Goal: Task Accomplishment & Management: Manage account settings

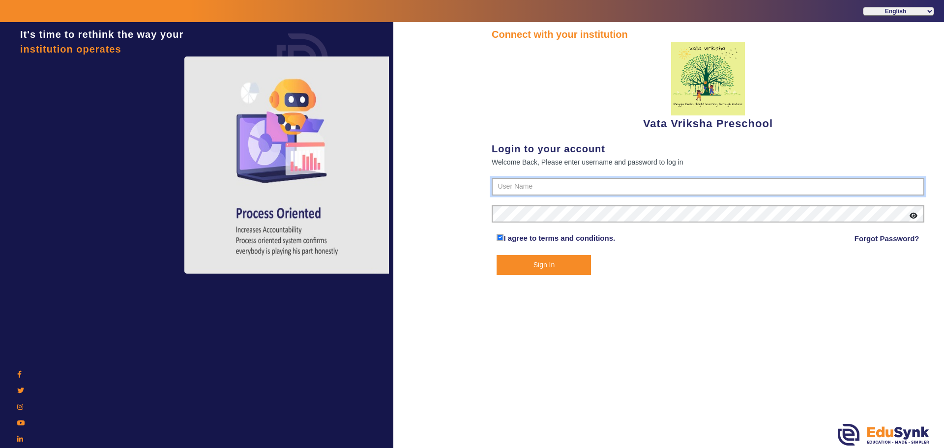
type input "9074270829"
click at [529, 263] on button "Sign In" at bounding box center [544, 265] width 94 height 20
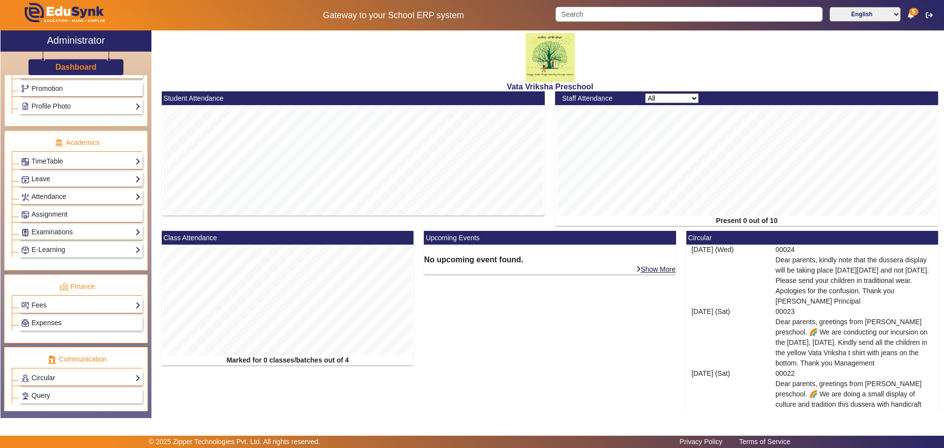
scroll to position [369, 0]
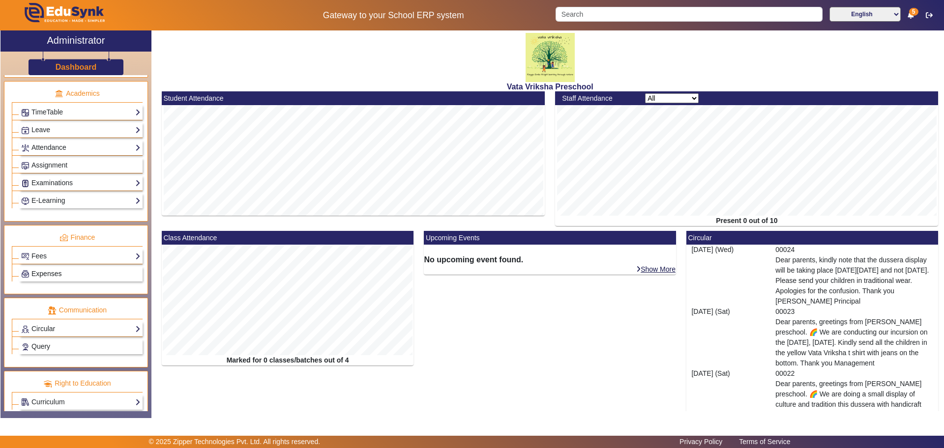
click at [69, 273] on link "Expenses" at bounding box center [80, 273] width 119 height 11
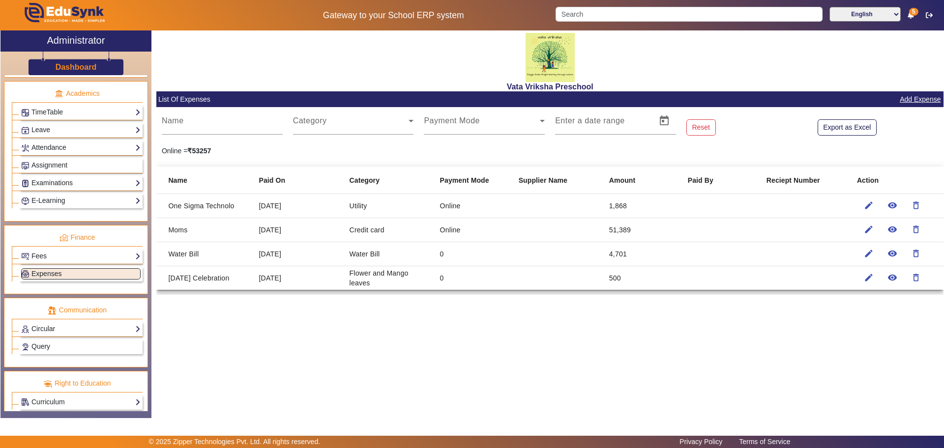
click at [922, 99] on link "Add Expense" at bounding box center [920, 99] width 43 height 12
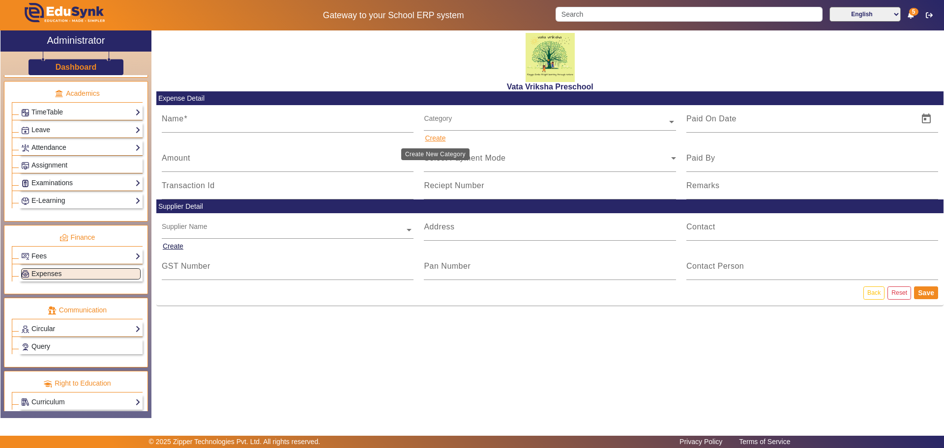
click at [435, 139] on button "Create" at bounding box center [435, 138] width 23 height 12
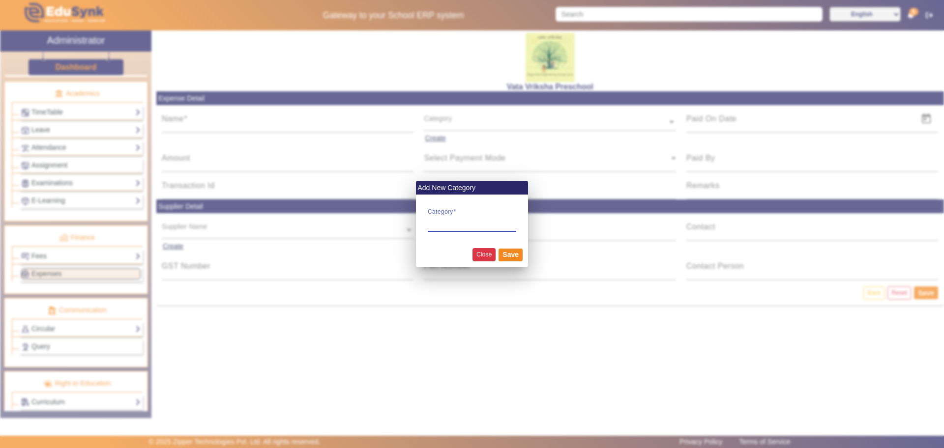
click at [489, 256] on button "Close" at bounding box center [484, 254] width 23 height 13
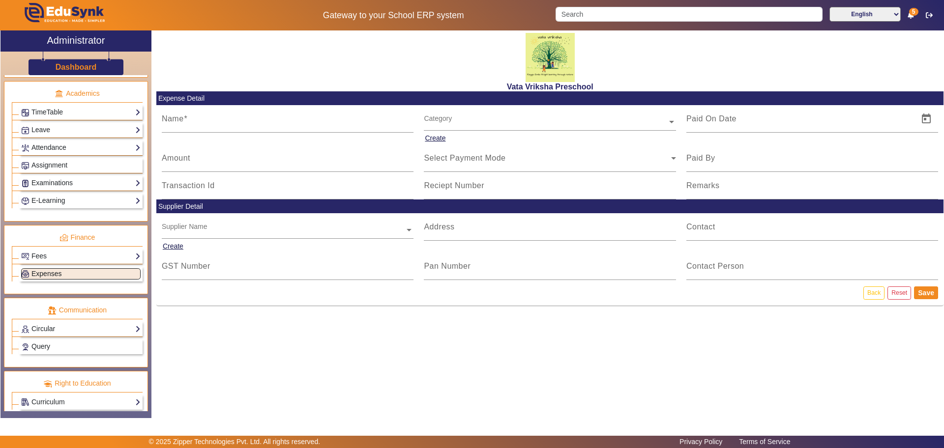
click at [60, 268] on link "Expenses" at bounding box center [80, 273] width 119 height 11
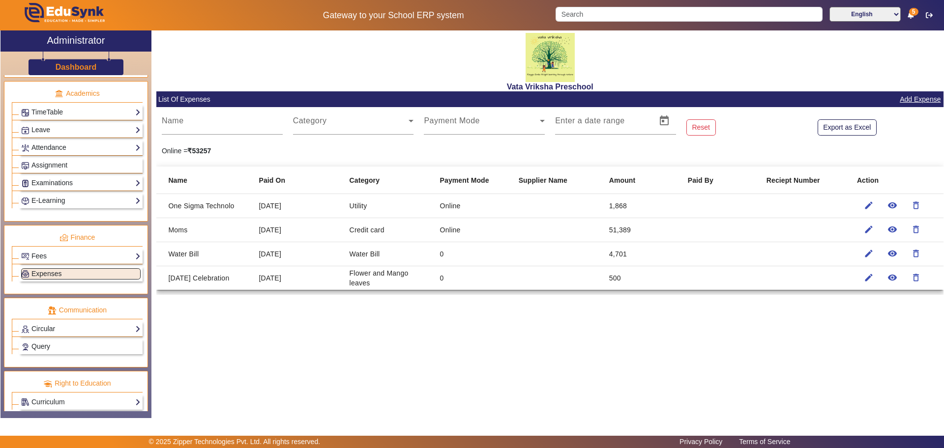
click at [386, 255] on mat-cell "Water Bill" at bounding box center [387, 254] width 90 height 24
click at [495, 284] on mat-cell "0" at bounding box center [471, 279] width 79 height 24
click at [919, 253] on mat-icon "delete_outline" at bounding box center [916, 254] width 10 height 10
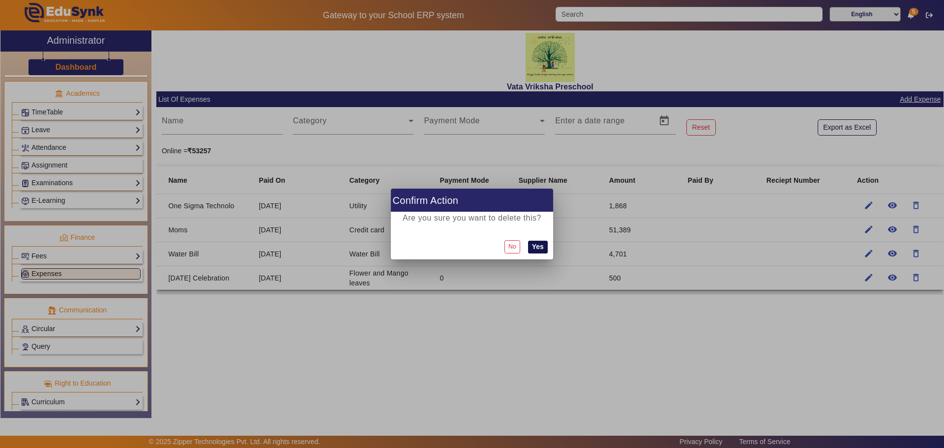
click at [540, 244] on button "Yes" at bounding box center [538, 247] width 20 height 13
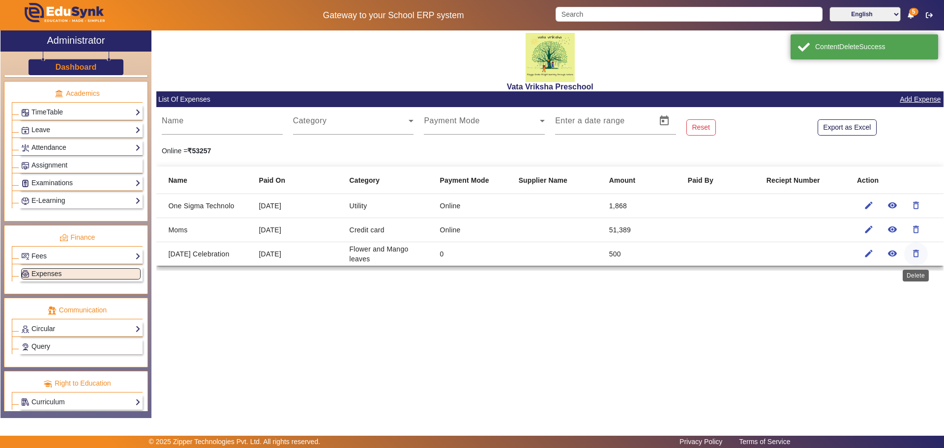
click at [919, 255] on mat-icon "delete_outline" at bounding box center [916, 254] width 10 height 10
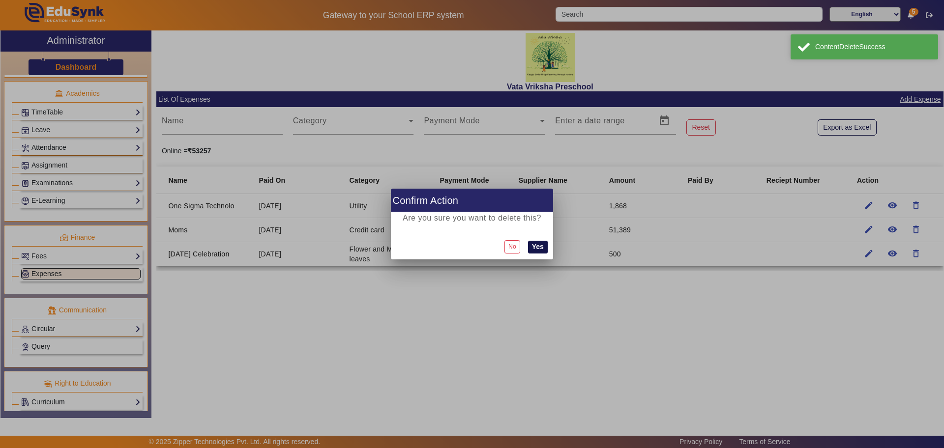
click at [541, 247] on button "Yes" at bounding box center [538, 247] width 20 height 13
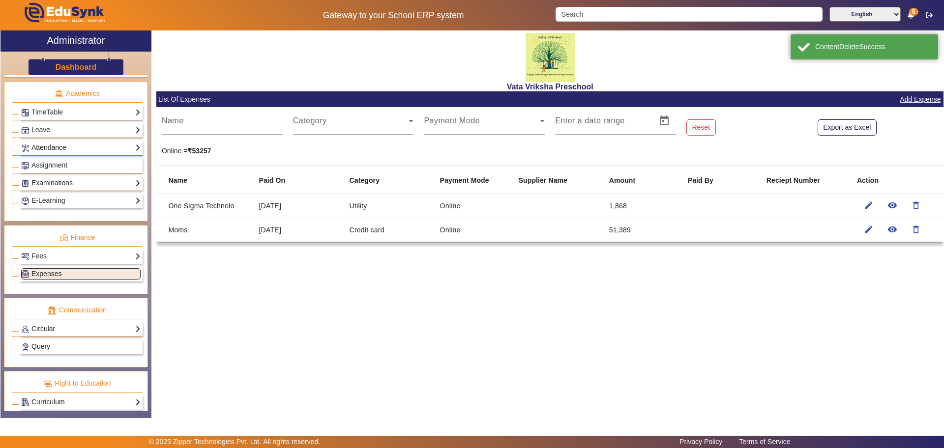
click at [928, 97] on link "Add Expense" at bounding box center [920, 99] width 43 height 12
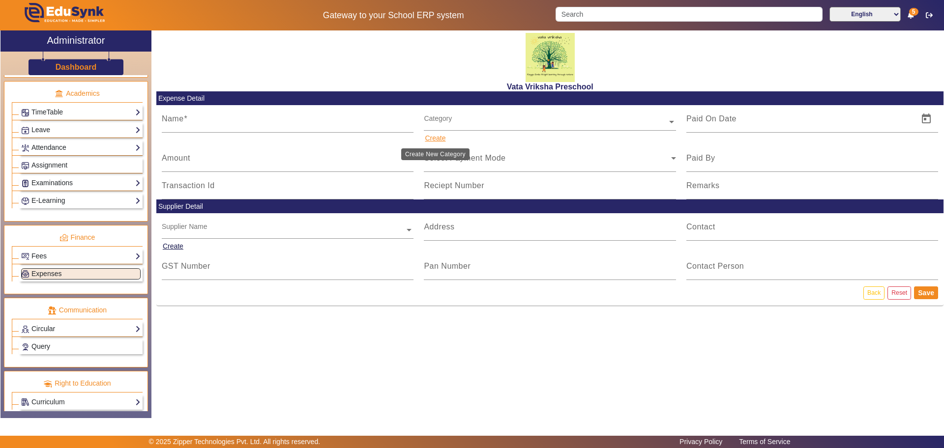
click at [438, 138] on button "Create" at bounding box center [435, 138] width 23 height 12
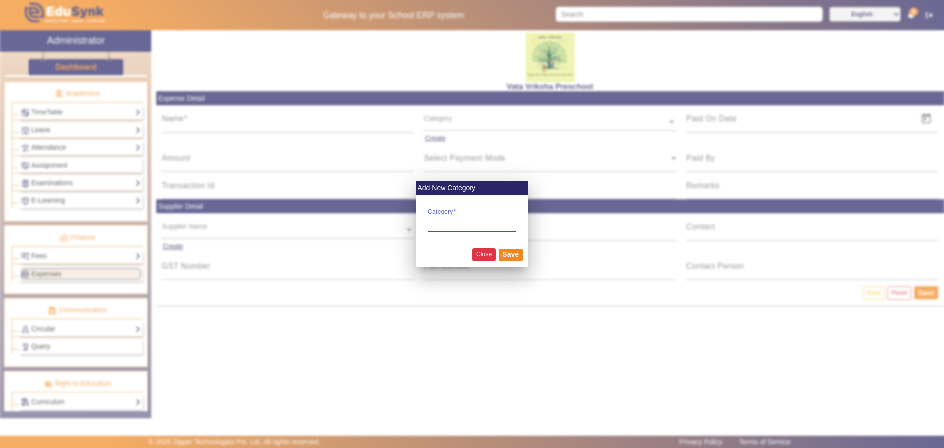
click at [485, 254] on button "Close" at bounding box center [484, 254] width 23 height 13
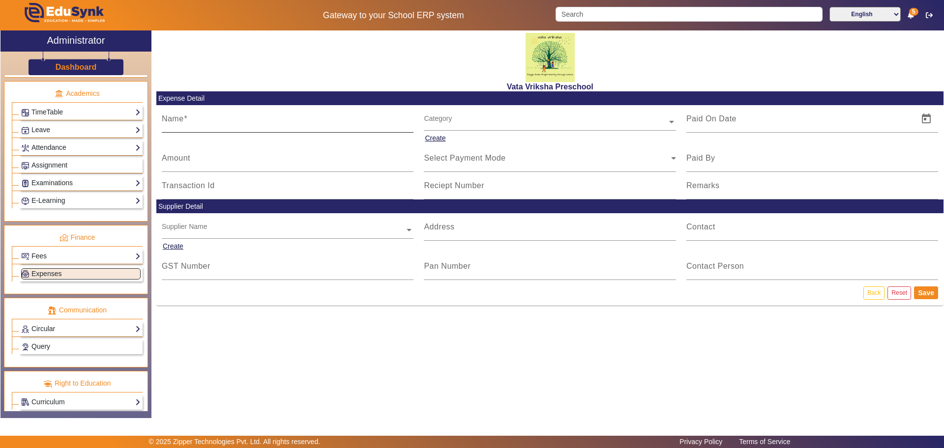
click at [184, 122] on span at bounding box center [186, 119] width 4 height 8
click at [184, 122] on input "Name" at bounding box center [288, 123] width 252 height 12
type input "f"
type input "Flowers and Mango Leaves"
click at [432, 136] on button "Create" at bounding box center [435, 138] width 23 height 12
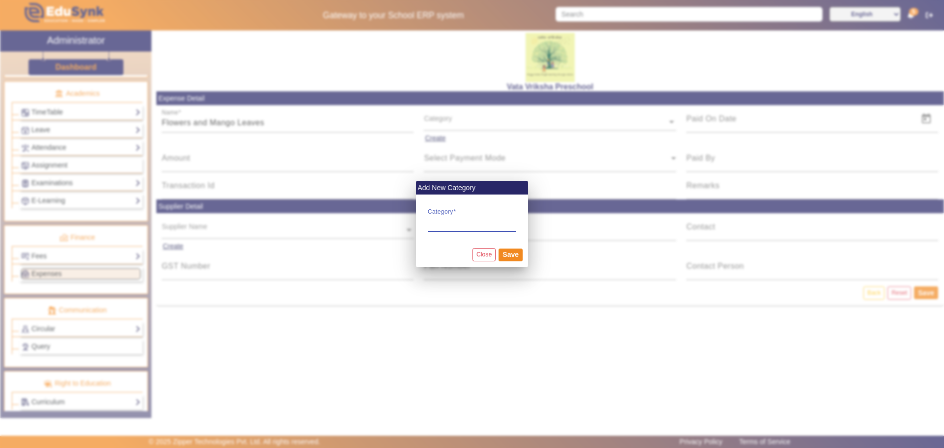
click at [442, 221] on input "Category" at bounding box center [472, 222] width 89 height 12
type input "[DATE] Celebration"
click at [509, 253] on button "Save" at bounding box center [511, 255] width 24 height 13
click at [514, 256] on button "Save" at bounding box center [511, 255] width 24 height 13
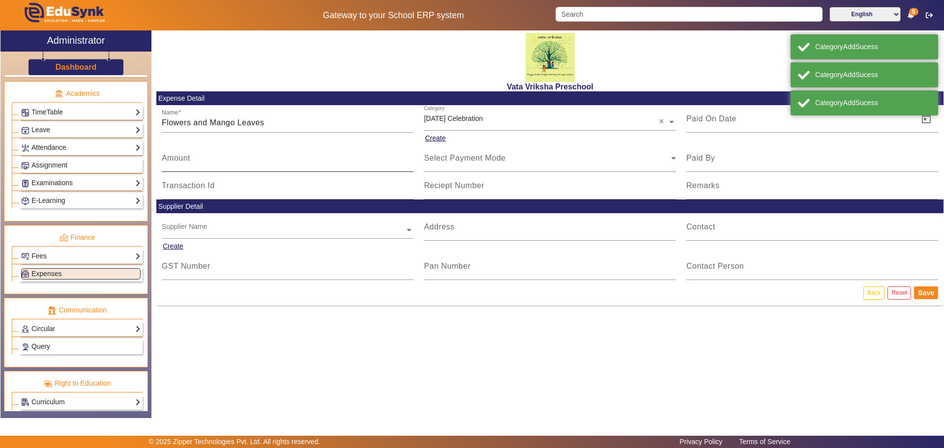
click at [172, 154] on mat-label "Amount" at bounding box center [176, 158] width 29 height 8
click at [172, 156] on input "Amount" at bounding box center [288, 162] width 252 height 12
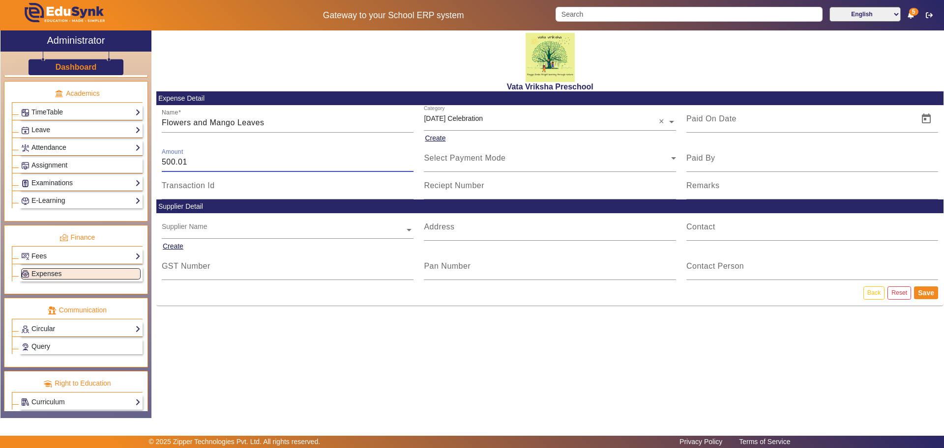
click at [411, 158] on input "500.01" at bounding box center [288, 162] width 252 height 12
click at [409, 167] on input "500" at bounding box center [288, 162] width 252 height 12
click at [410, 156] on input "500.01" at bounding box center [288, 162] width 252 height 12
click at [410, 156] on input "500.02" at bounding box center [288, 162] width 252 height 12
click at [410, 156] on input "500.03" at bounding box center [288, 162] width 252 height 12
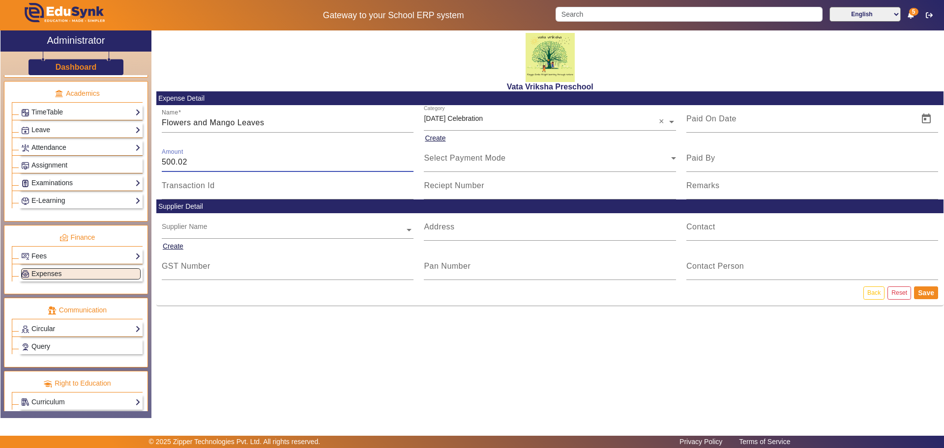
click at [409, 166] on input "500.02" at bounding box center [288, 162] width 252 height 12
click at [409, 166] on input "500.01" at bounding box center [288, 162] width 252 height 12
click at [409, 166] on input "500" at bounding box center [288, 162] width 252 height 12
click at [410, 157] on input "500.01" at bounding box center [288, 162] width 252 height 12
type input "500"
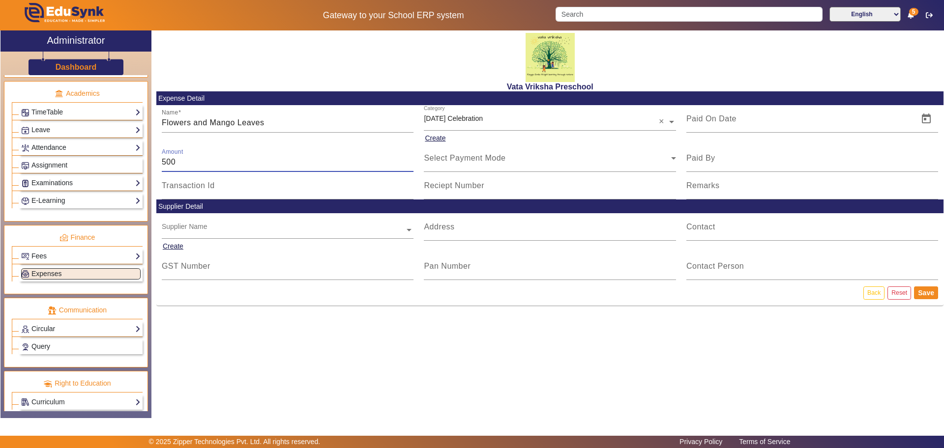
click at [406, 167] on input "500" at bounding box center [288, 162] width 252 height 12
click at [675, 158] on icon at bounding box center [673, 158] width 5 height 2
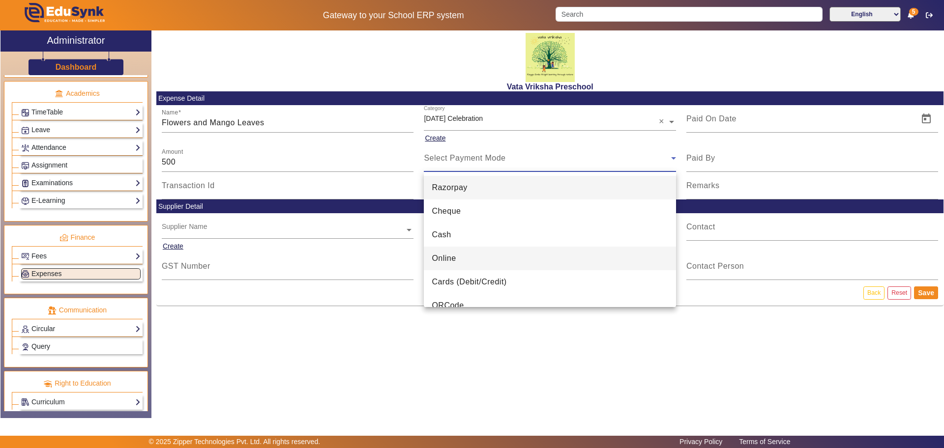
click at [454, 260] on span "Online" at bounding box center [444, 259] width 24 height 12
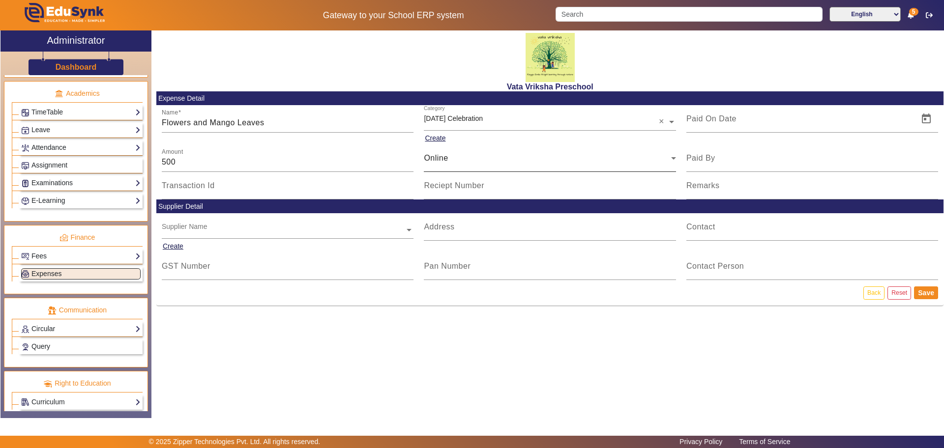
drag, startPoint x: 926, startPoint y: 289, endPoint x: 594, endPoint y: 148, distance: 360.0
click at [564, 167] on form "Name Flowers and Mango Leaves Category × [DATE] Celebration × Create Amount 500…" at bounding box center [549, 205] width 787 height 201
click at [924, 116] on span "Open calendar" at bounding box center [927, 119] width 24 height 24
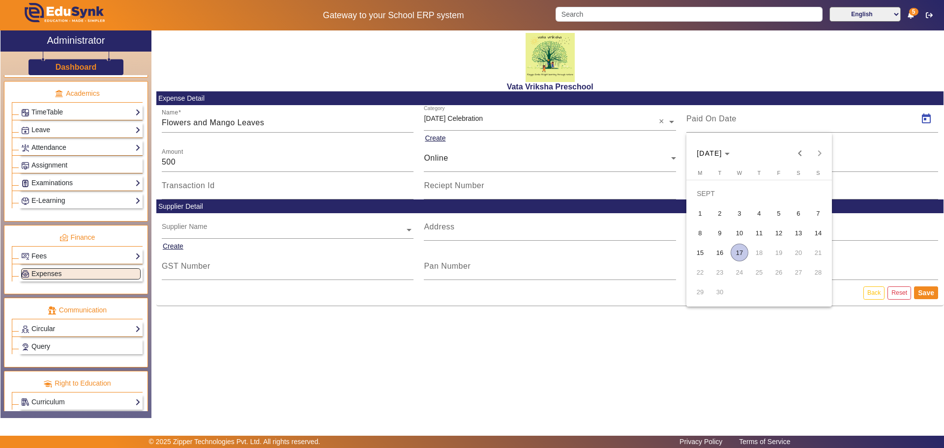
click at [719, 217] on span "2" at bounding box center [720, 214] width 18 height 18
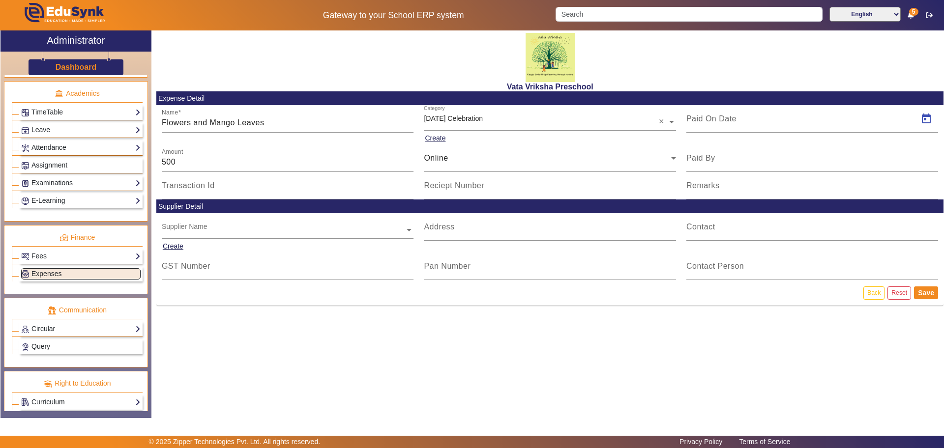
type input "[DATE]"
click at [928, 291] on button "Save" at bounding box center [926, 293] width 24 height 13
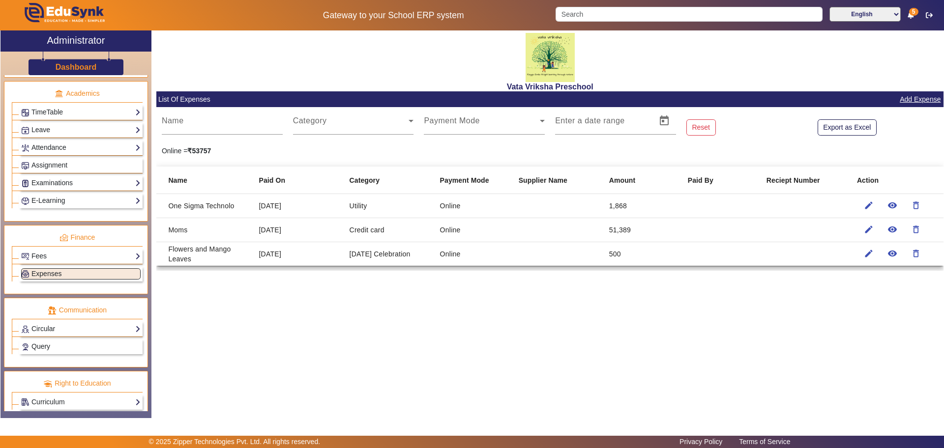
click at [927, 100] on link "Add Expense" at bounding box center [920, 99] width 43 height 12
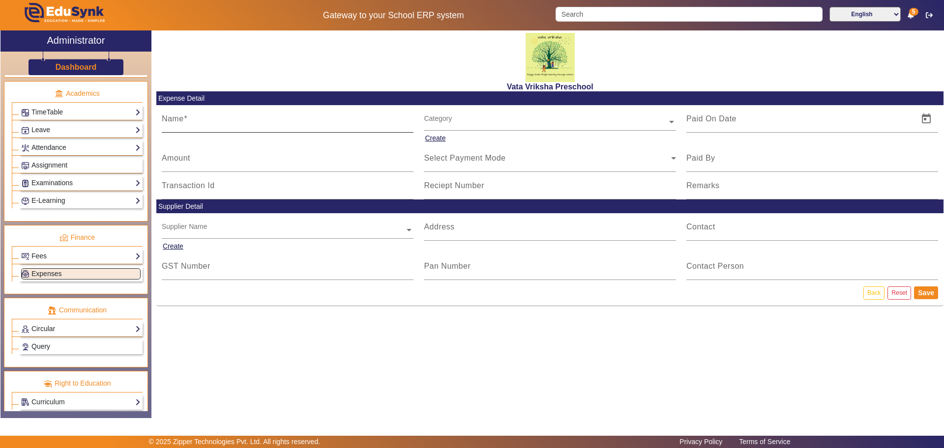
click at [175, 118] on mat-label "Name" at bounding box center [173, 119] width 22 height 8
click at [175, 118] on input "Name" at bounding box center [288, 123] width 252 height 12
type input "Water Bill"
click at [438, 117] on div "Category" at bounding box center [545, 110] width 243 height 11
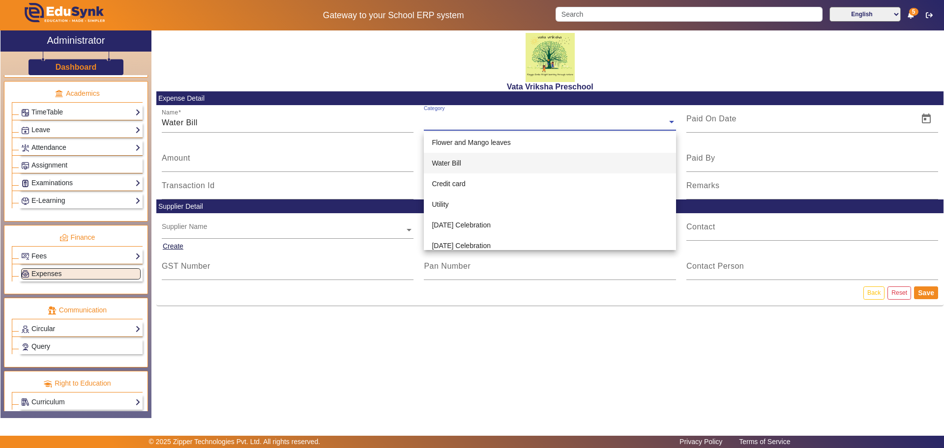
click at [450, 162] on span "Water Bill" at bounding box center [446, 163] width 29 height 8
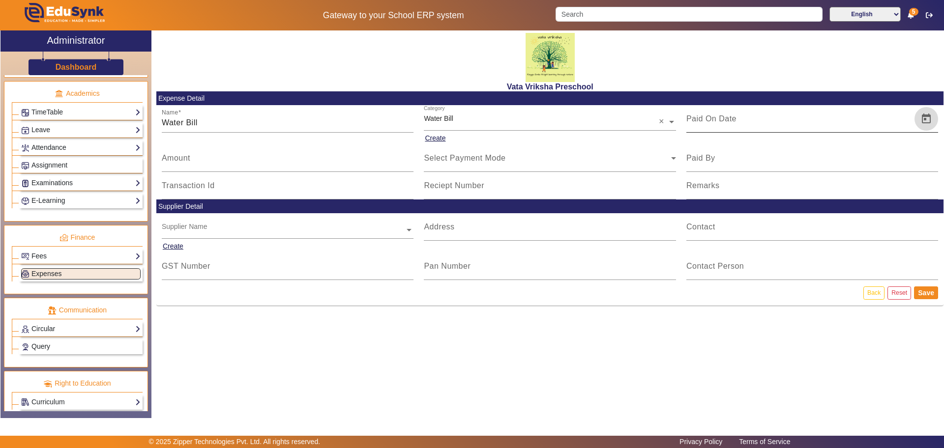
click at [924, 119] on span "Open calendar" at bounding box center [927, 119] width 24 height 24
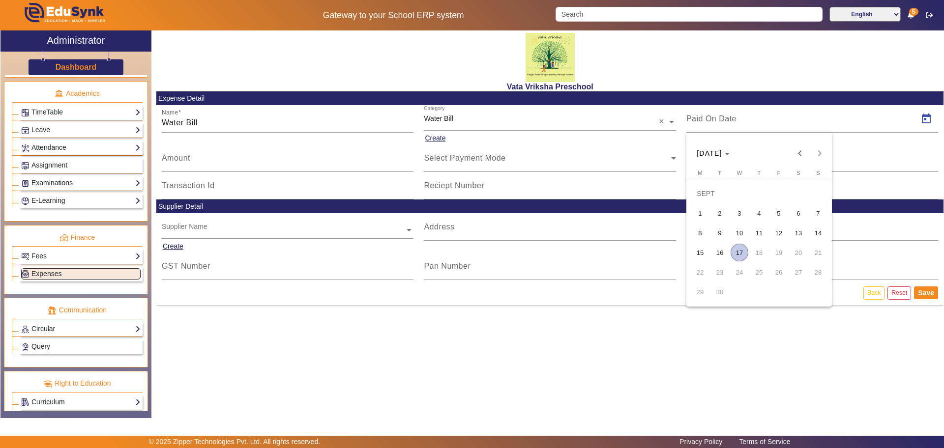
click at [774, 210] on span "5" at bounding box center [779, 214] width 18 height 18
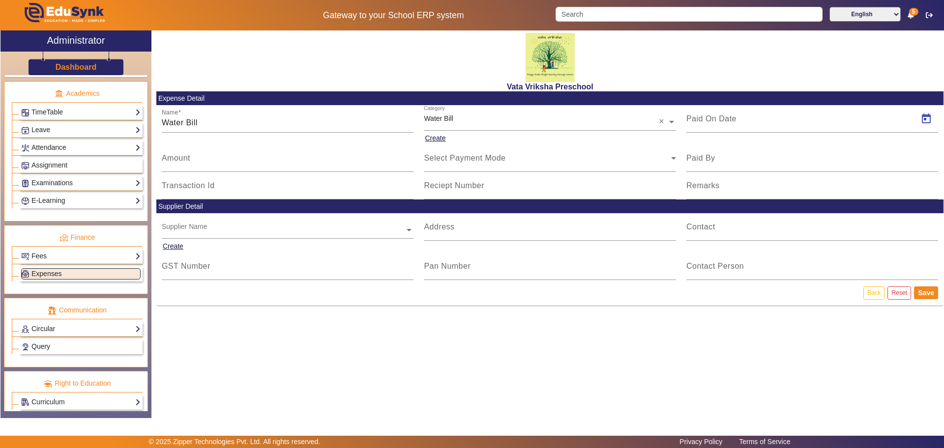
type input "[DATE]"
click at [409, 159] on input "0.01" at bounding box center [288, 162] width 252 height 12
click at [409, 159] on input "0.02" at bounding box center [288, 162] width 252 height 12
click at [409, 159] on input "0.03" at bounding box center [288, 162] width 252 height 12
click at [409, 168] on div "Amount 0.03" at bounding box center [288, 159] width 252 height 28
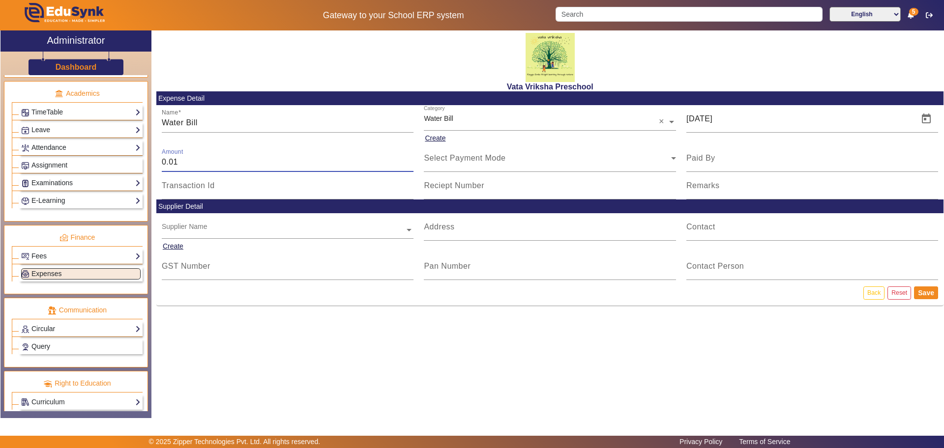
click at [409, 168] on input "0.01" at bounding box center [288, 162] width 252 height 12
type input "0"
click at [409, 168] on input "0" at bounding box center [288, 162] width 252 height 12
type input "4701"
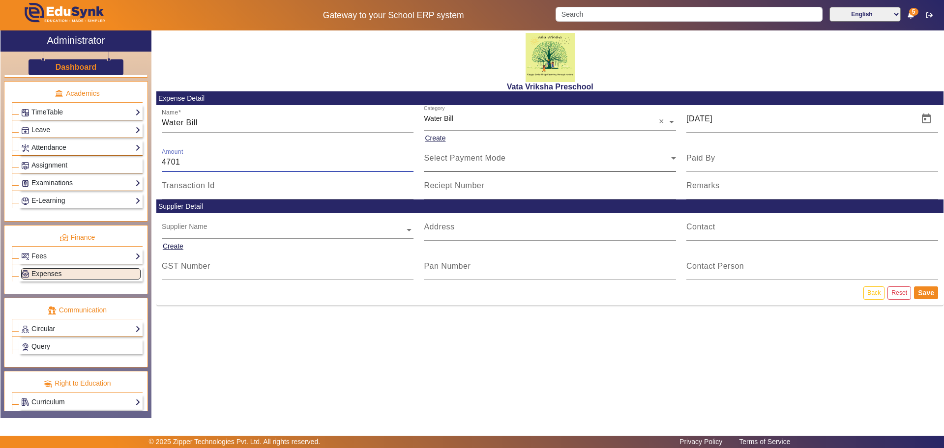
click at [674, 154] on icon at bounding box center [674, 158] width 12 height 12
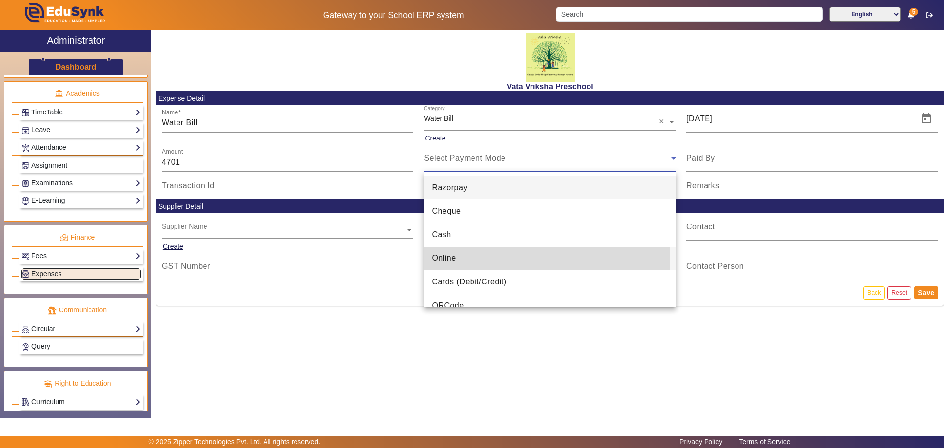
click at [443, 258] on span "Online" at bounding box center [444, 259] width 24 height 12
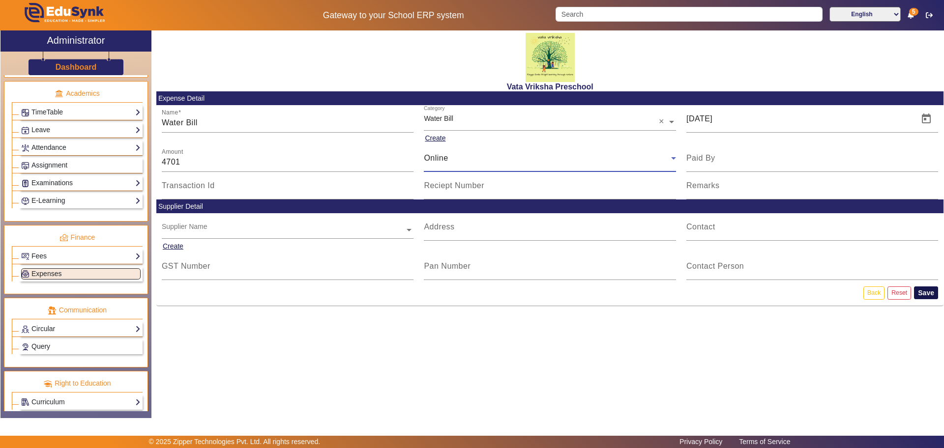
click at [932, 292] on button "Save" at bounding box center [926, 293] width 24 height 13
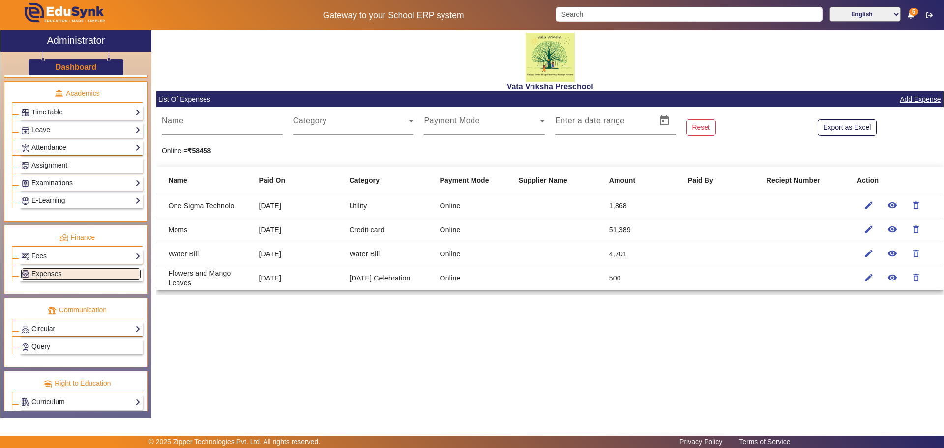
click at [918, 99] on link "Add Expense" at bounding box center [920, 99] width 43 height 12
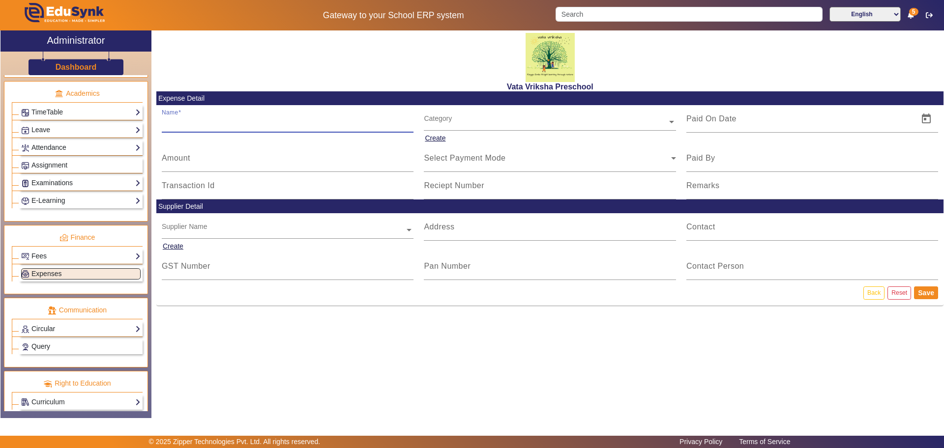
click at [181, 125] on input "Name" at bounding box center [288, 123] width 252 height 12
type input "Tab"
click at [444, 119] on input "text" at bounding box center [550, 123] width 252 height 10
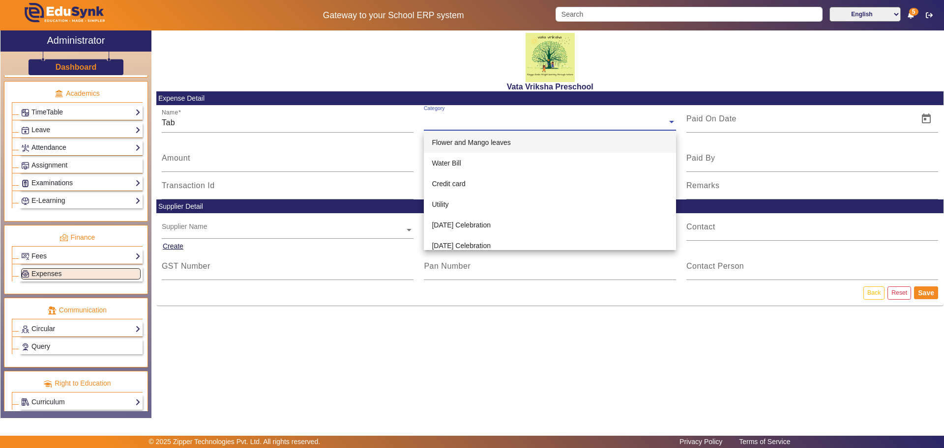
click at [443, 122] on input "text" at bounding box center [550, 123] width 252 height 10
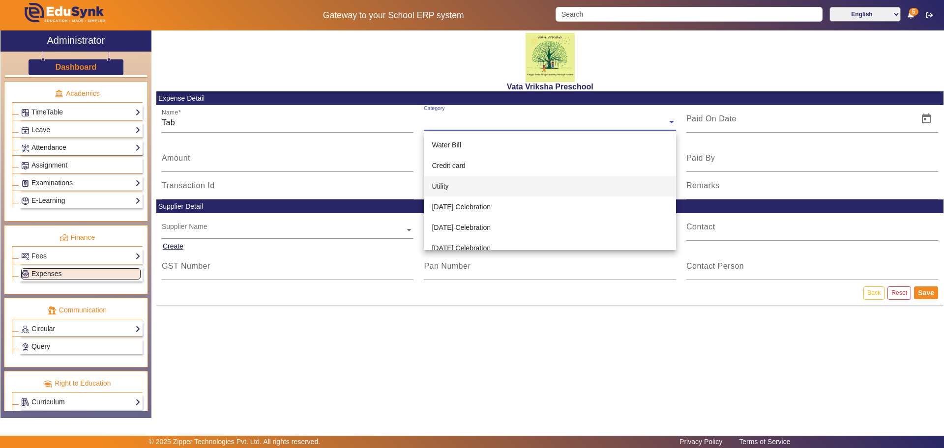
scroll to position [27, 0]
click at [440, 175] on span "Utility" at bounding box center [440, 178] width 17 height 8
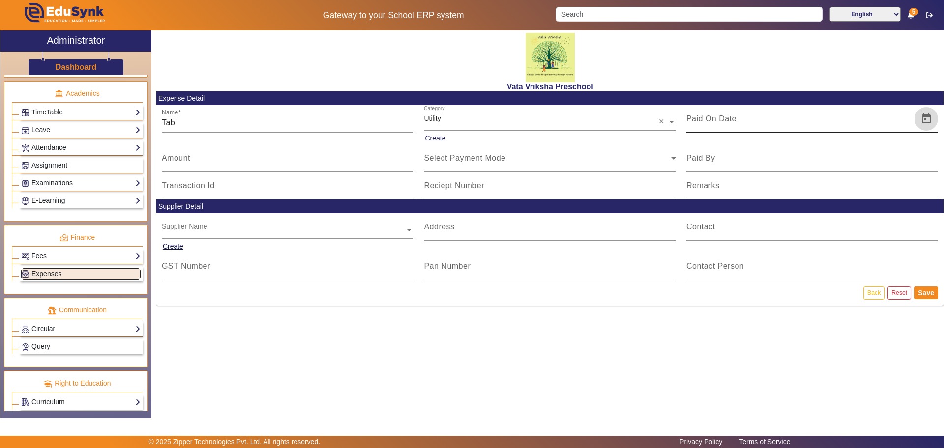
click at [928, 116] on span "Open calendar" at bounding box center [927, 119] width 24 height 24
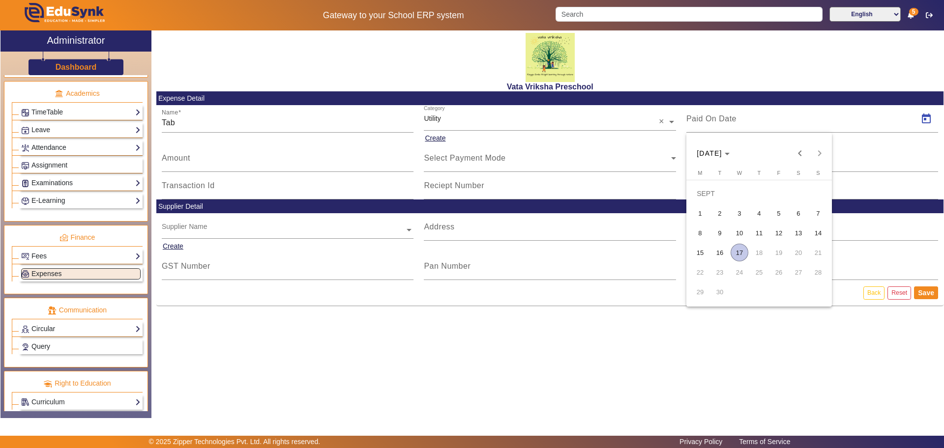
click at [722, 235] on span "9" at bounding box center [720, 233] width 18 height 18
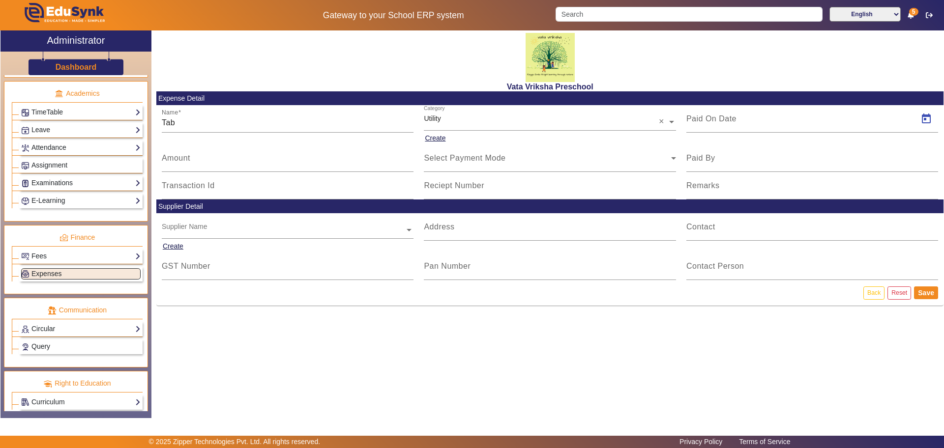
type input "[DATE]"
click at [339, 157] on input "Amount" at bounding box center [288, 162] width 252 height 12
type input "12000"
click at [672, 155] on icon at bounding box center [674, 158] width 12 height 12
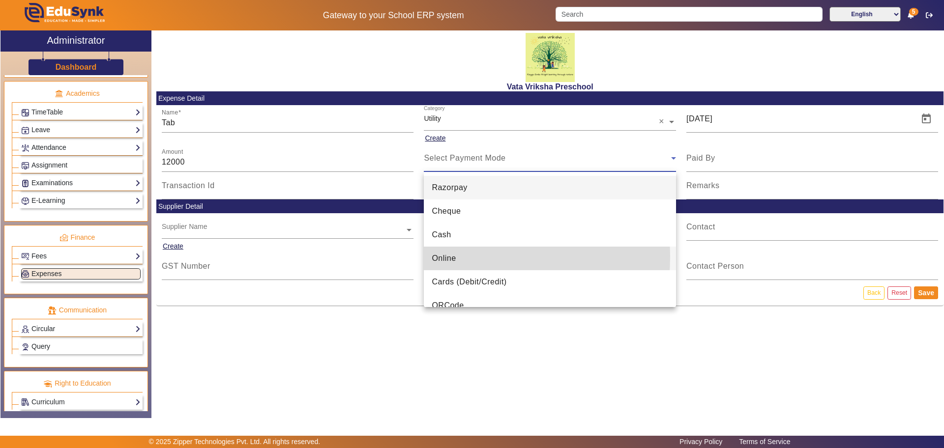
click at [445, 257] on span "Online" at bounding box center [444, 259] width 24 height 12
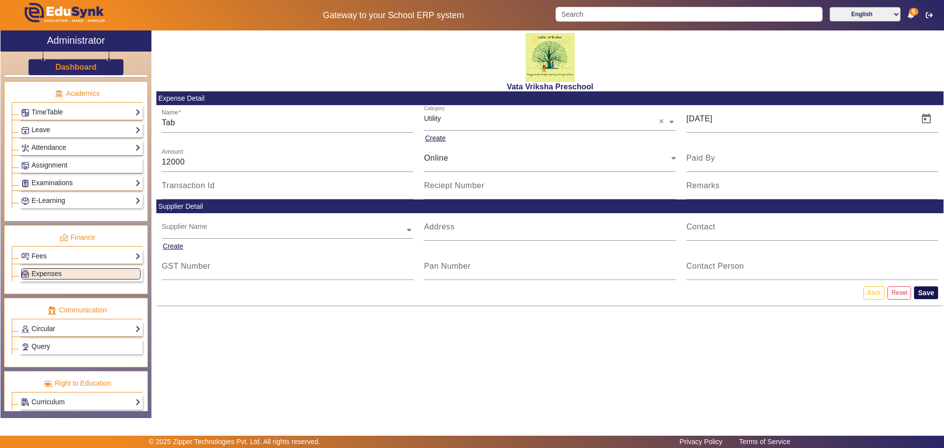
click at [927, 292] on button "Save" at bounding box center [926, 293] width 24 height 13
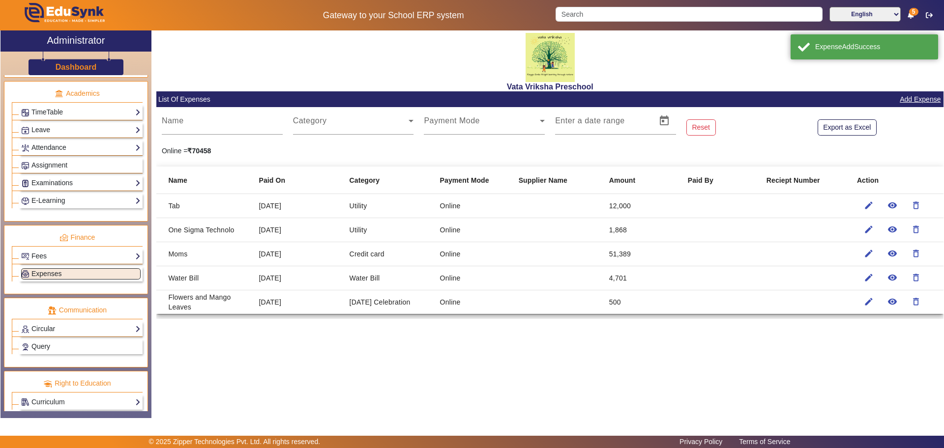
click at [925, 98] on link "Add Expense" at bounding box center [920, 99] width 43 height 12
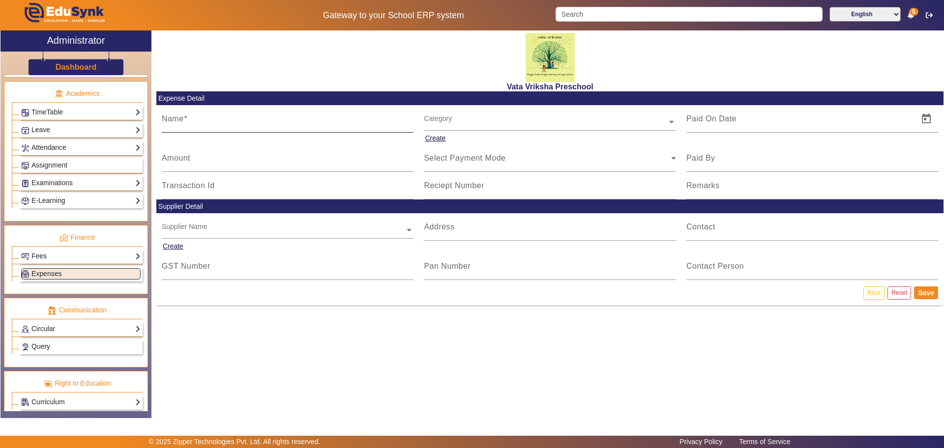
drag, startPoint x: 195, startPoint y: 122, endPoint x: 200, endPoint y: 126, distance: 6.3
click at [195, 122] on input "Name" at bounding box center [288, 123] width 252 height 12
type input "Electrician"
click at [638, 119] on input "text" at bounding box center [550, 123] width 252 height 10
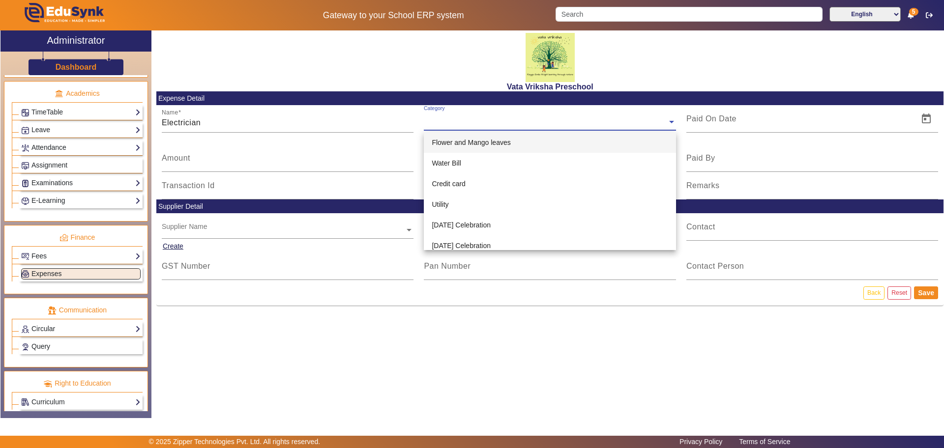
click at [523, 119] on input "text" at bounding box center [550, 123] width 252 height 10
click at [513, 120] on input "text" at bounding box center [550, 123] width 252 height 10
click at [389, 115] on div "Name Electrician" at bounding box center [288, 119] width 252 height 28
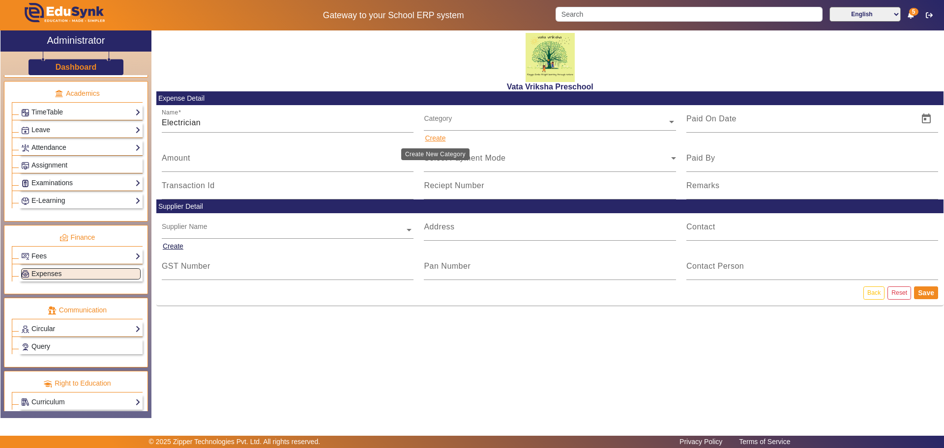
click at [430, 139] on button "Create" at bounding box center [435, 138] width 23 height 12
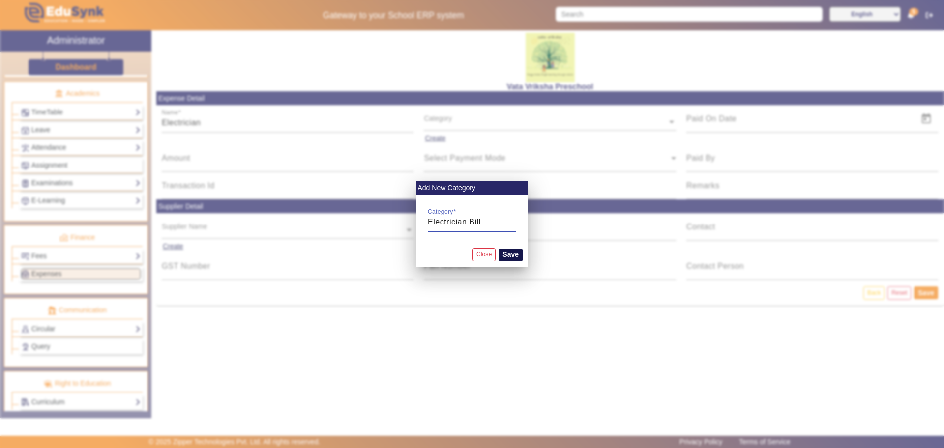
type input "Electrician Bill"
click at [514, 256] on button "Save" at bounding box center [511, 255] width 24 height 13
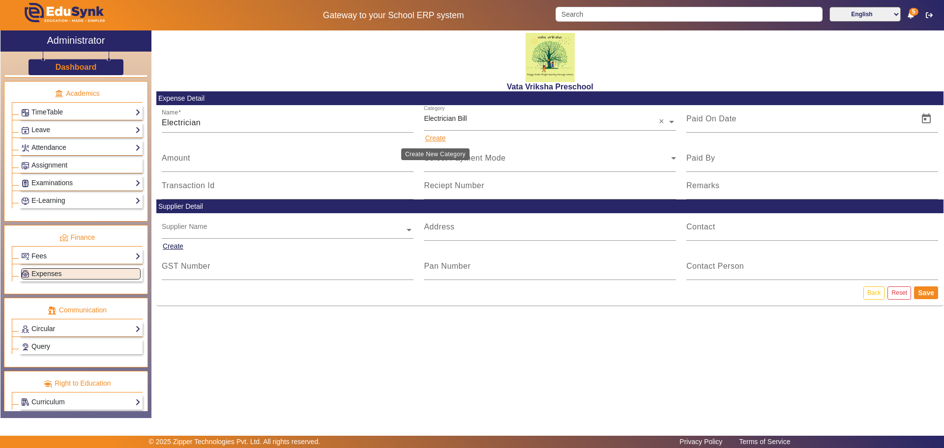
click at [439, 137] on button "Create" at bounding box center [435, 138] width 23 height 12
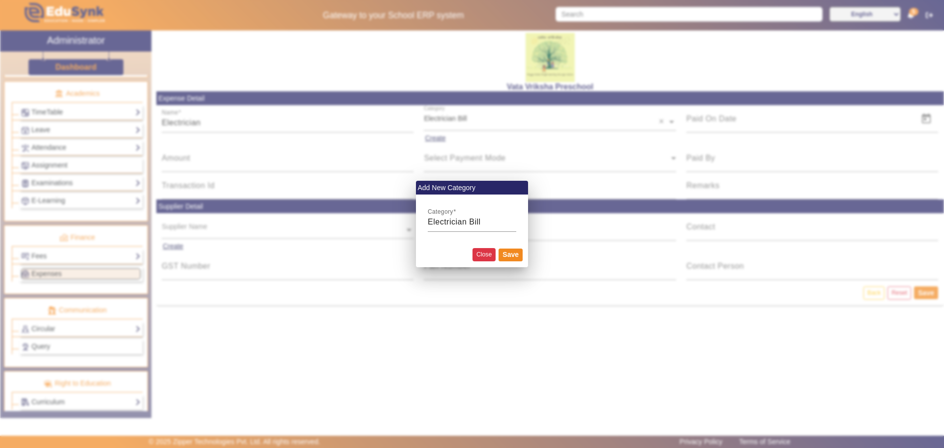
click at [488, 253] on button "Close" at bounding box center [484, 254] width 23 height 13
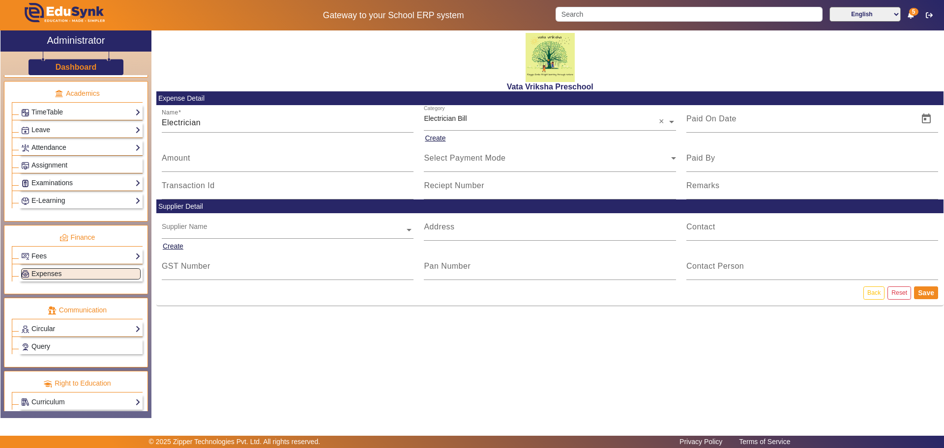
click at [672, 121] on span at bounding box center [671, 121] width 9 height 10
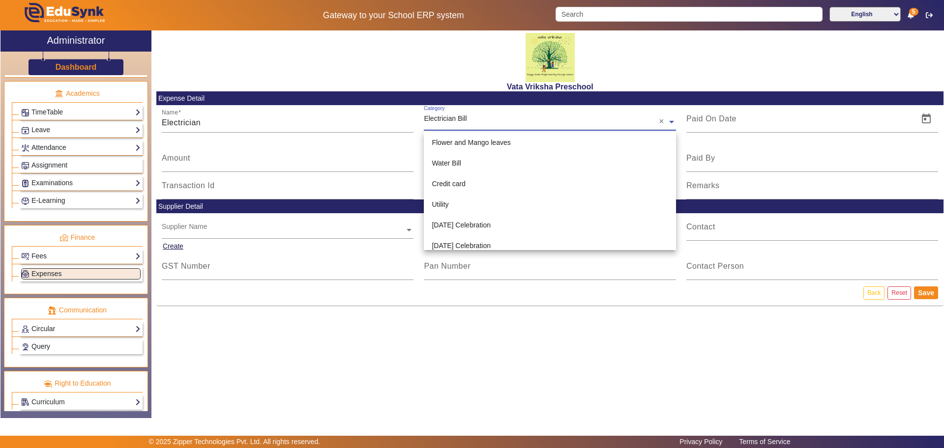
scroll to position [47, 0]
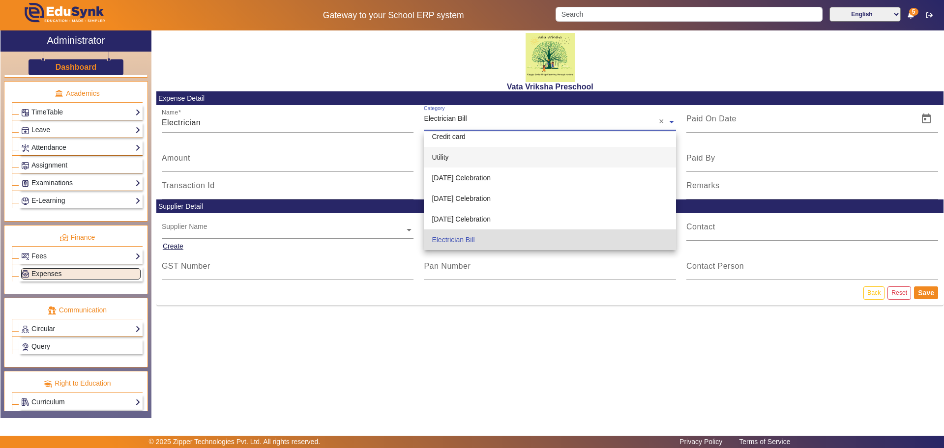
click at [457, 155] on div "Utility" at bounding box center [550, 157] width 252 height 21
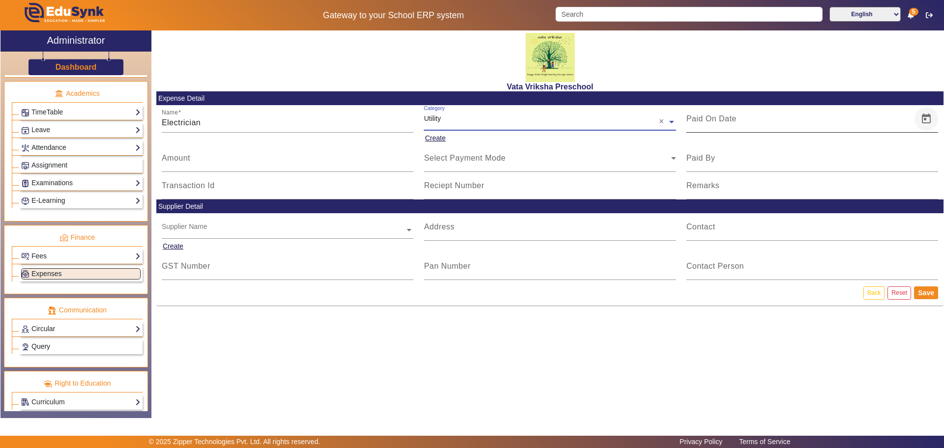
click at [924, 121] on span "Open calendar" at bounding box center [927, 119] width 24 height 24
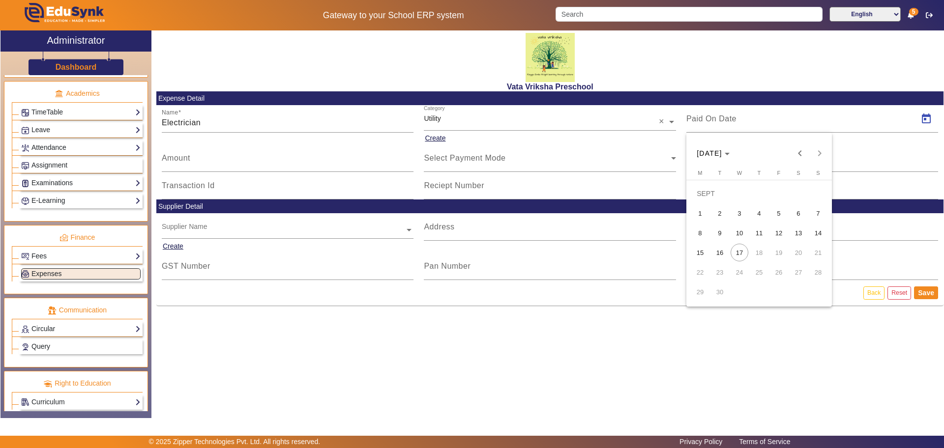
click at [782, 212] on span "5" at bounding box center [779, 214] width 18 height 18
type input "[DATE]"
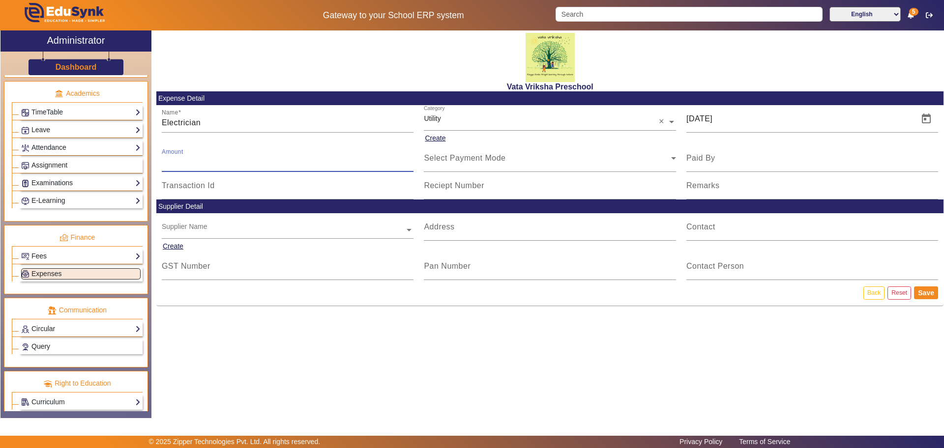
click at [193, 158] on input "Amount" at bounding box center [288, 162] width 252 height 12
type input "3230"
click at [676, 156] on div "Select Payment Mode" at bounding box center [550, 159] width 263 height 28
click at [675, 157] on icon at bounding box center [674, 158] width 12 height 12
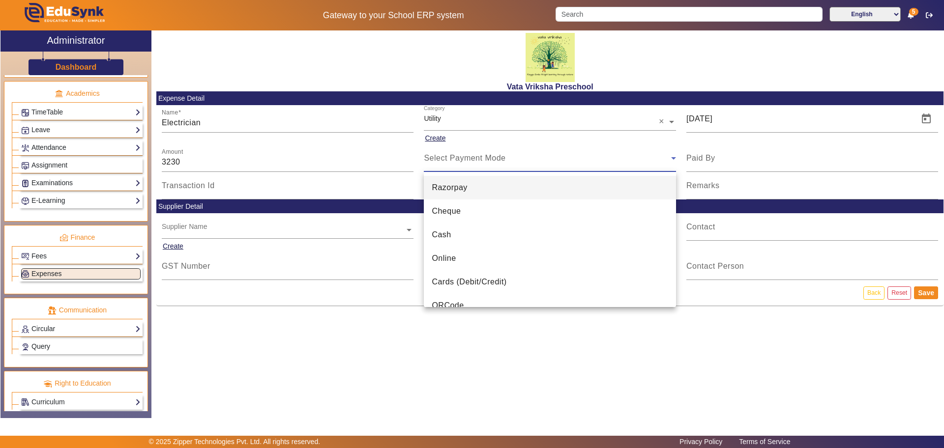
click at [444, 257] on span "Online" at bounding box center [444, 259] width 24 height 12
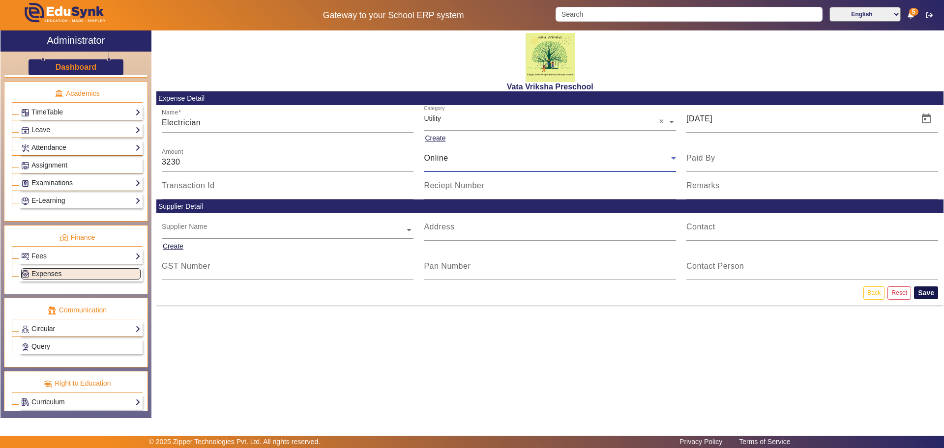
click at [926, 291] on button "Save" at bounding box center [926, 293] width 24 height 13
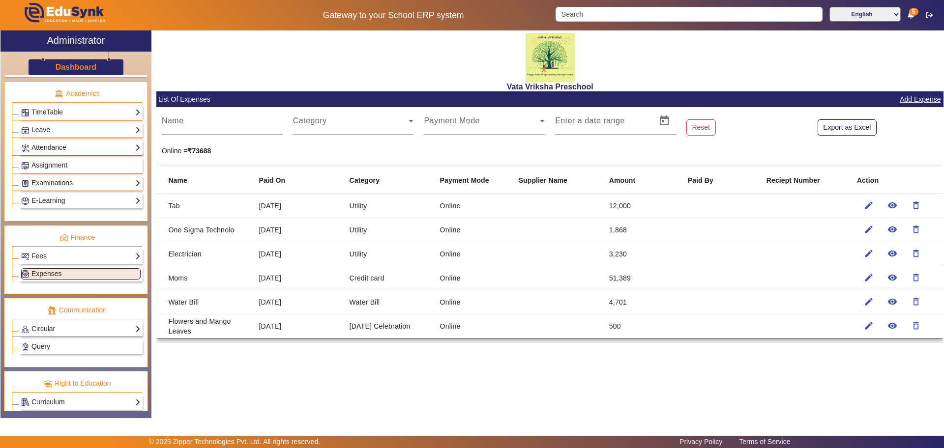
click at [925, 94] on link "Add Expense" at bounding box center [920, 99] width 43 height 12
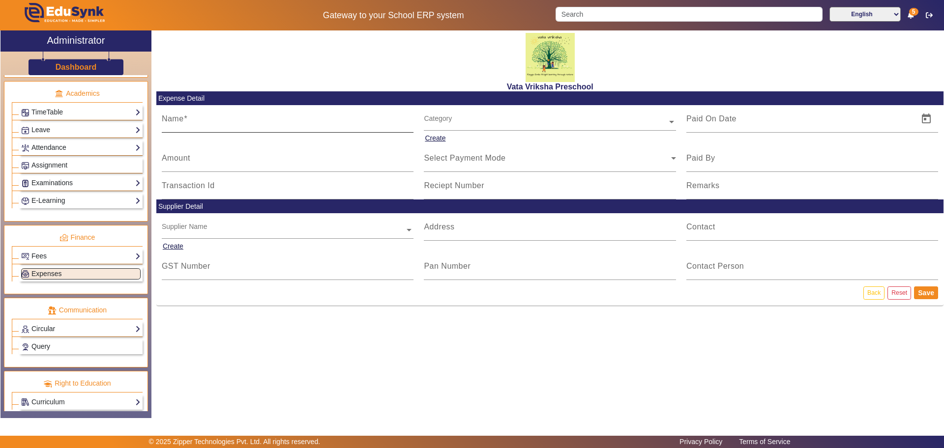
click at [168, 121] on mat-label "Name" at bounding box center [173, 119] width 22 height 8
click at [168, 121] on input "Name" at bounding box center [288, 123] width 252 height 12
type input "Loan"
click at [432, 139] on button "Create" at bounding box center [435, 138] width 23 height 12
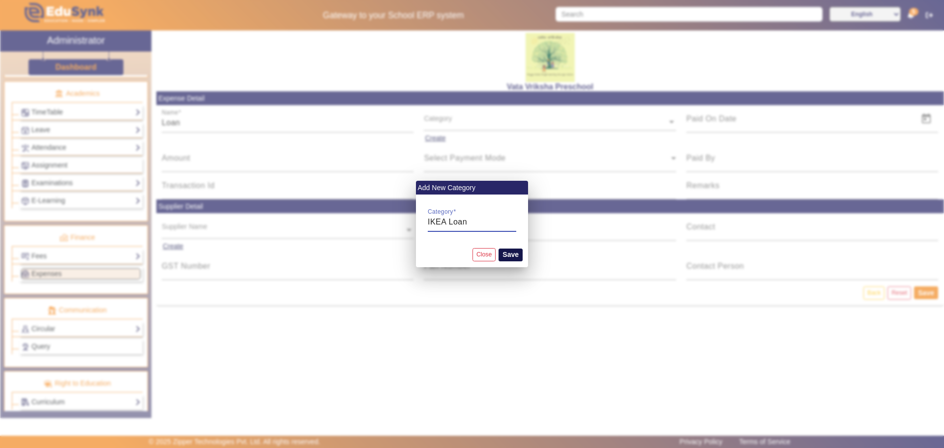
type input "IKEA Loan"
drag, startPoint x: 515, startPoint y: 254, endPoint x: 505, endPoint y: 257, distance: 9.7
click at [514, 255] on button "Save" at bounding box center [511, 255] width 24 height 13
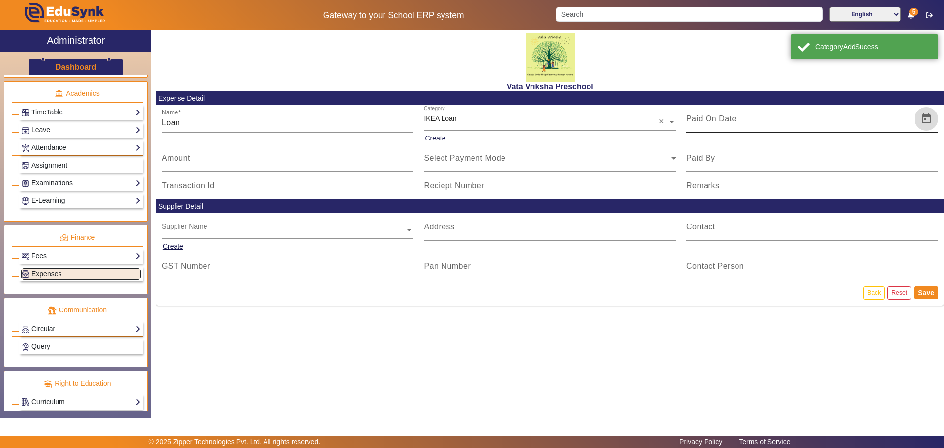
click at [927, 115] on span "Open calendar" at bounding box center [927, 119] width 24 height 24
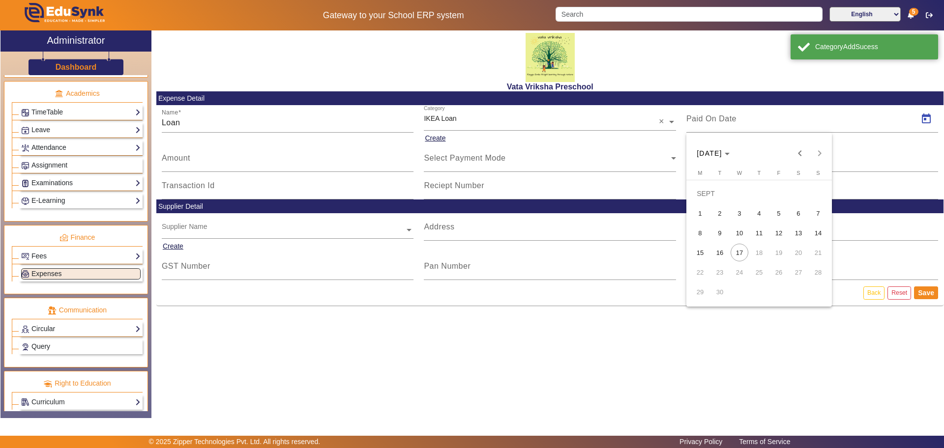
click at [780, 212] on span "5" at bounding box center [779, 214] width 18 height 18
type input "[DATE]"
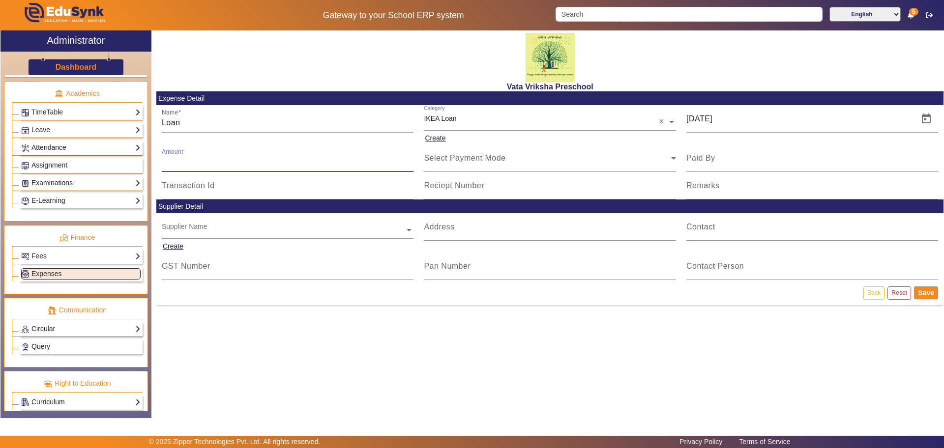
click at [225, 157] on input "Amount" at bounding box center [288, 162] width 252 height 12
type input "17000"
click at [668, 157] on icon at bounding box center [674, 158] width 12 height 12
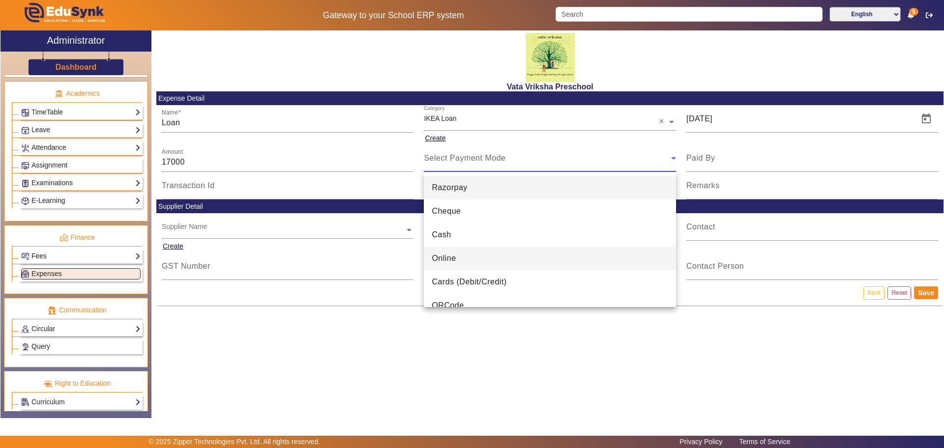
click at [445, 261] on span "Online" at bounding box center [444, 259] width 24 height 12
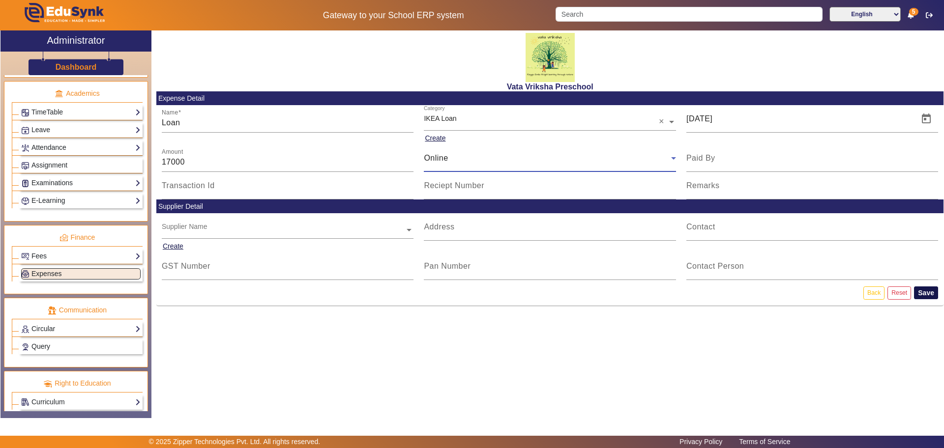
click at [923, 289] on button "Save" at bounding box center [926, 293] width 24 height 13
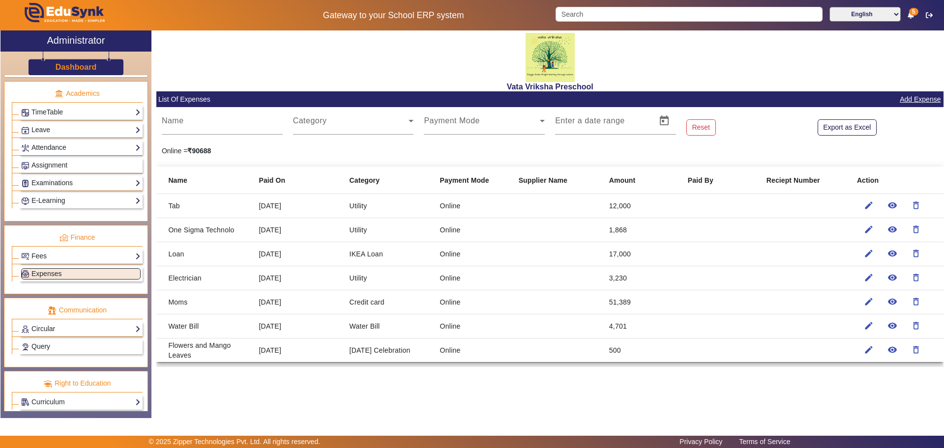
click at [916, 96] on link "Add Expense" at bounding box center [920, 99] width 43 height 12
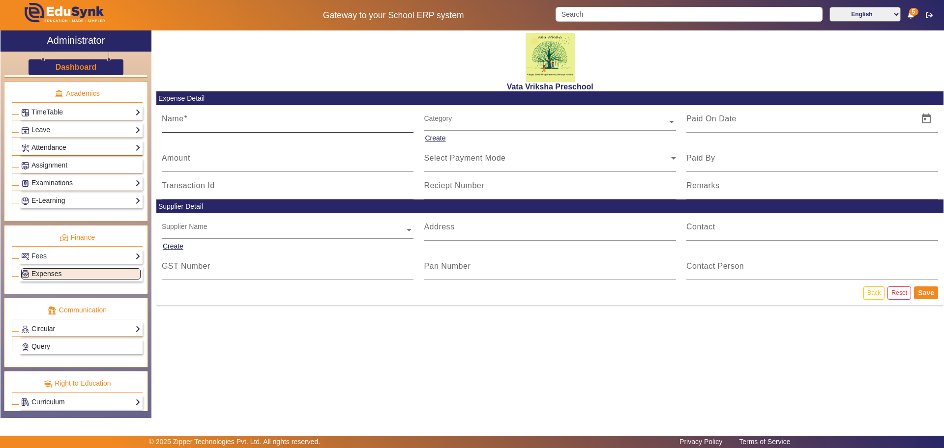
click at [170, 122] on mat-label "Name" at bounding box center [173, 119] width 22 height 8
click at [170, 122] on input "Name" at bounding box center [288, 123] width 252 height 12
type input "Loan"
click at [440, 136] on button "Create" at bounding box center [435, 138] width 23 height 12
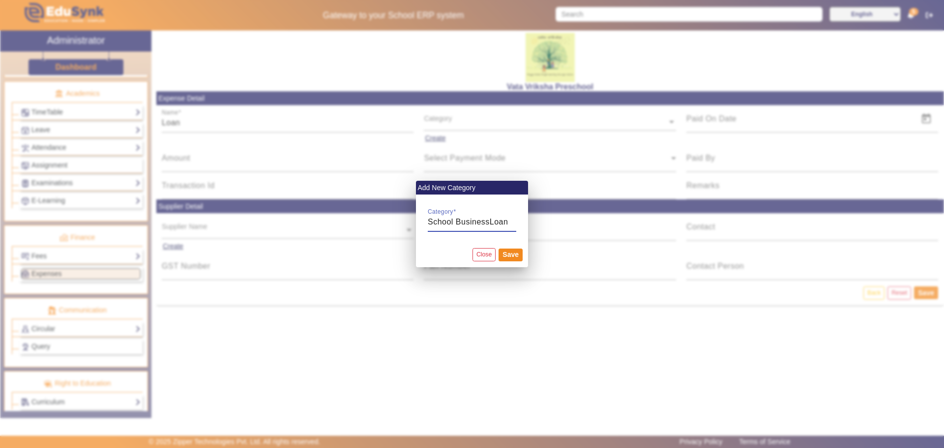
click at [485, 224] on input "School BusinessLoan" at bounding box center [472, 222] width 89 height 12
type input "School Business Loan"
click at [517, 256] on button "Save" at bounding box center [511, 255] width 24 height 13
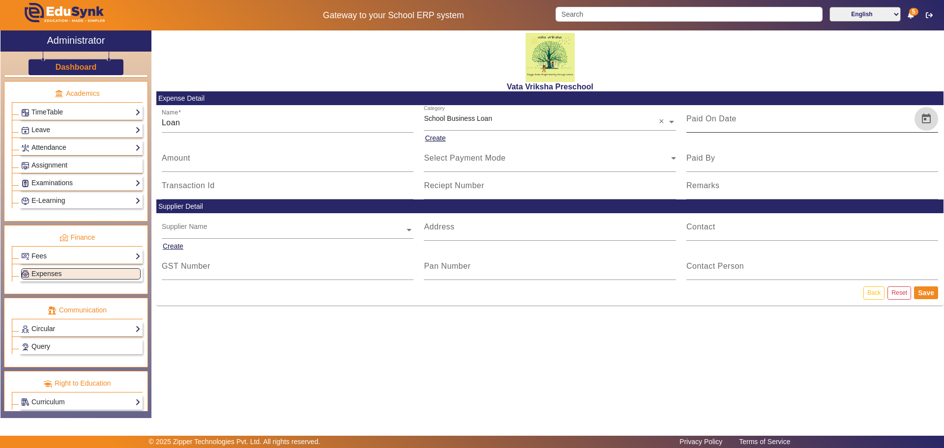
click at [929, 118] on span "Open calendar" at bounding box center [927, 119] width 24 height 24
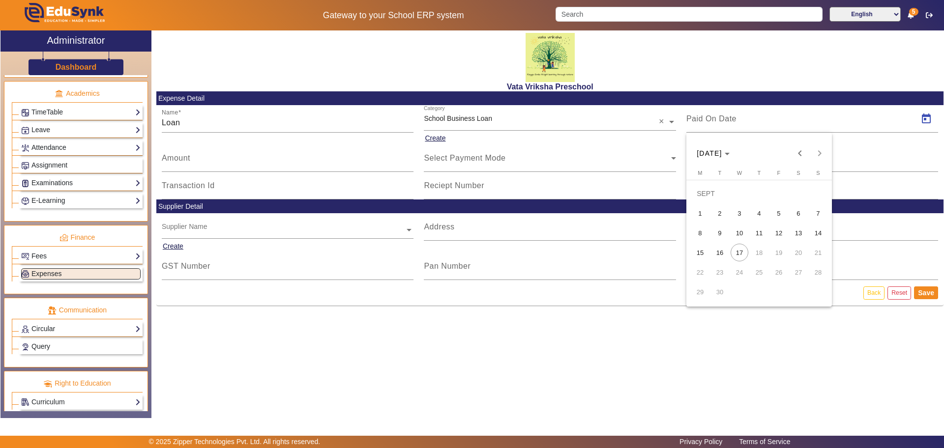
click at [777, 213] on span "5" at bounding box center [779, 214] width 18 height 18
type input "[DATE]"
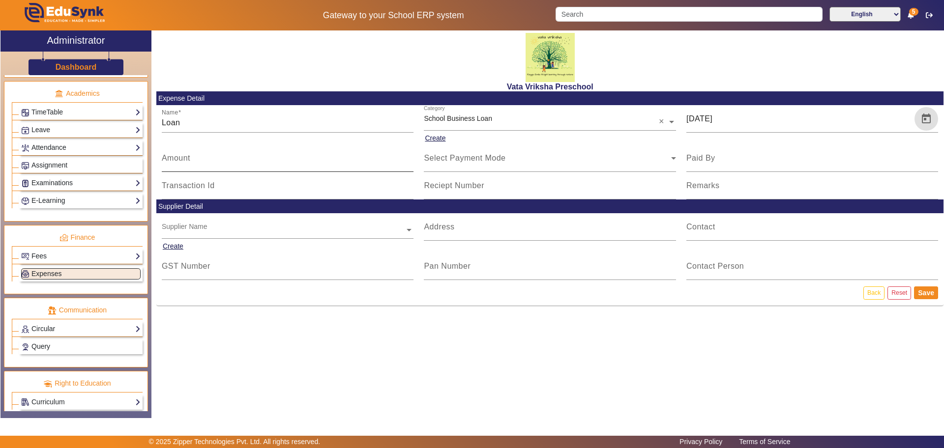
click at [192, 154] on div "Amount" at bounding box center [288, 159] width 252 height 28
type input "19900"
click at [668, 158] on icon at bounding box center [674, 158] width 12 height 12
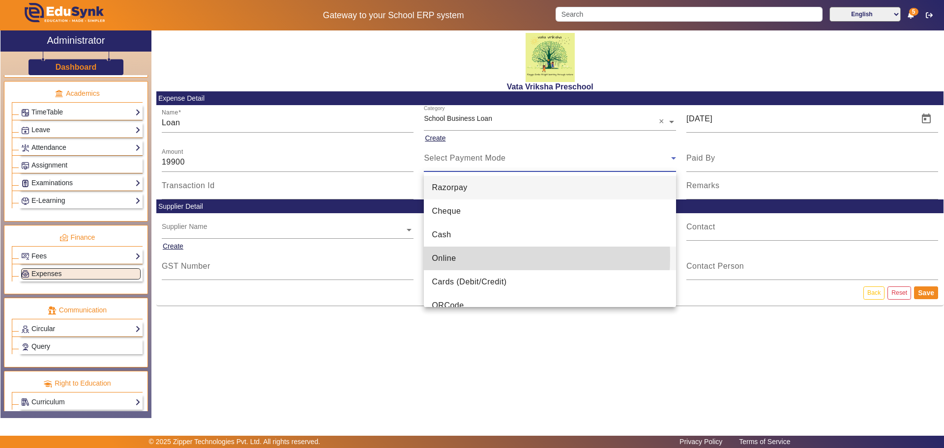
click at [454, 257] on span "Online" at bounding box center [444, 259] width 24 height 12
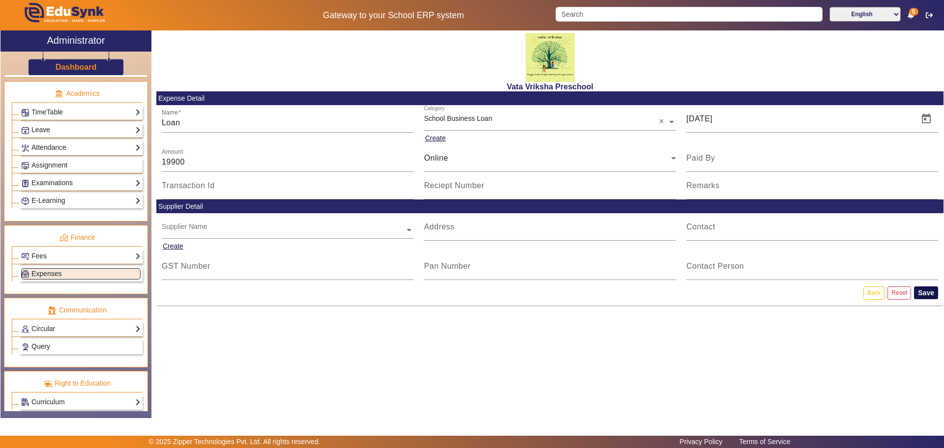
click at [926, 294] on button "Save" at bounding box center [926, 293] width 24 height 13
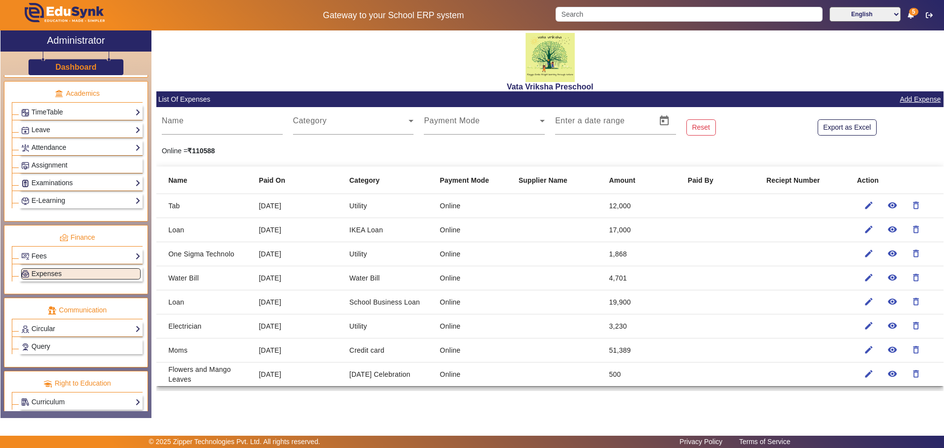
click at [922, 98] on link "Add Expense" at bounding box center [920, 99] width 43 height 12
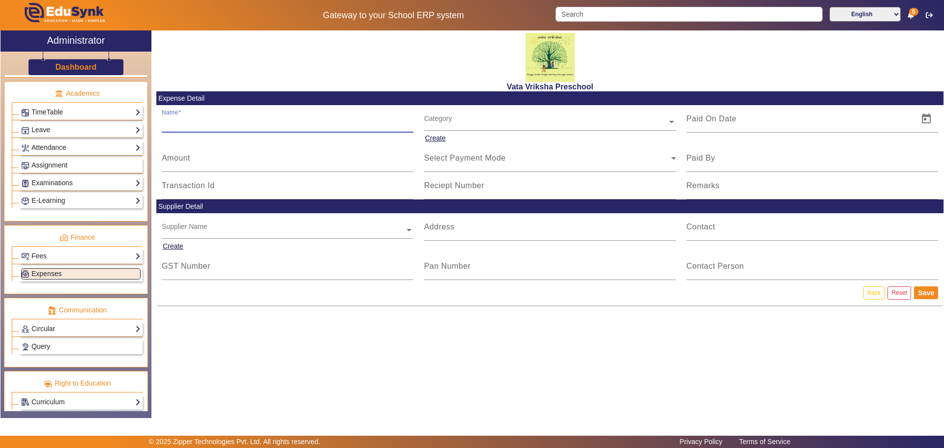
click at [189, 126] on input "Name" at bounding box center [288, 123] width 252 height 12
type input "Vegetable and Fruits"
click at [449, 118] on input "text" at bounding box center [550, 123] width 252 height 10
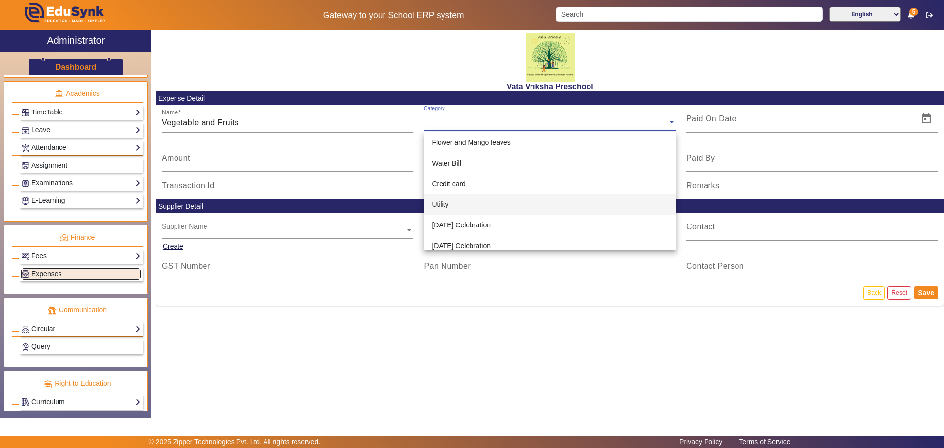
click at [442, 201] on span "Utility" at bounding box center [440, 205] width 17 height 8
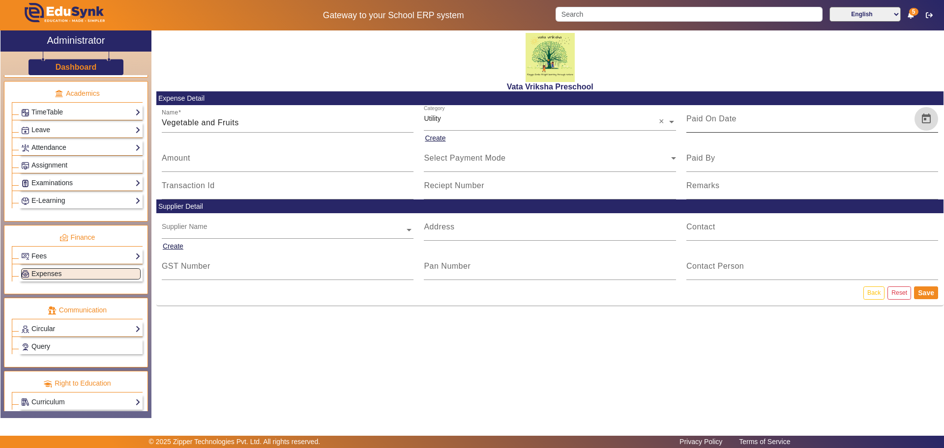
click at [928, 116] on span "Open calendar" at bounding box center [927, 119] width 24 height 24
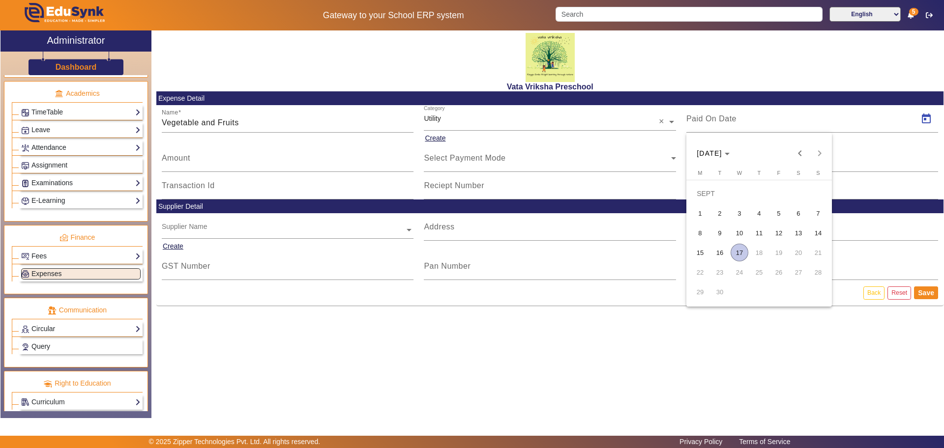
click at [703, 214] on span "1" at bounding box center [700, 214] width 18 height 18
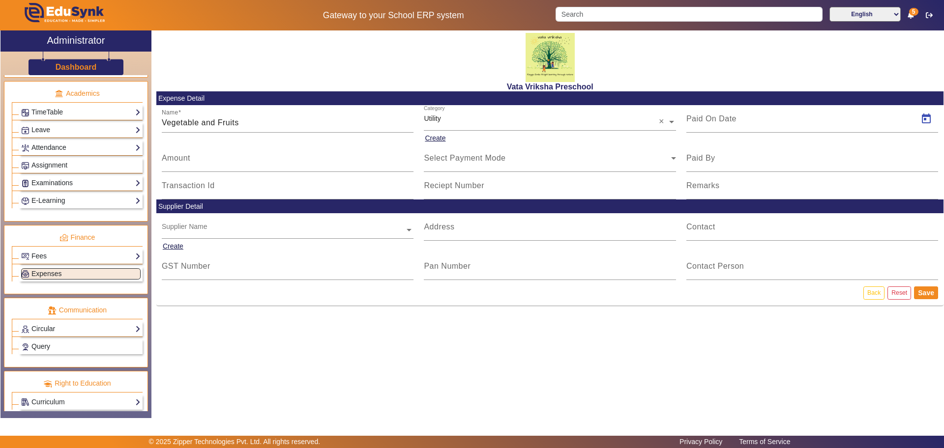
type input "[DATE]"
click at [189, 156] on mat-label "Amount" at bounding box center [176, 158] width 29 height 8
click at [189, 156] on input "Amount" at bounding box center [288, 162] width 252 height 12
click at [669, 154] on icon at bounding box center [674, 158] width 12 height 12
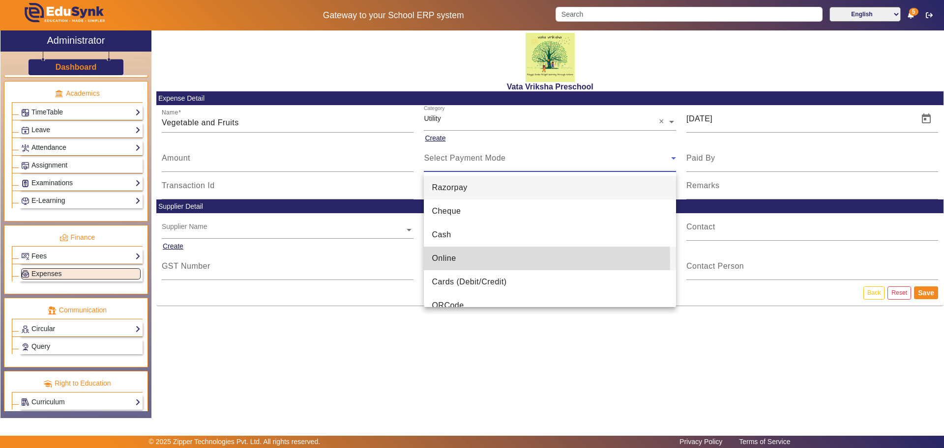
click at [443, 261] on span "Online" at bounding box center [444, 259] width 24 height 12
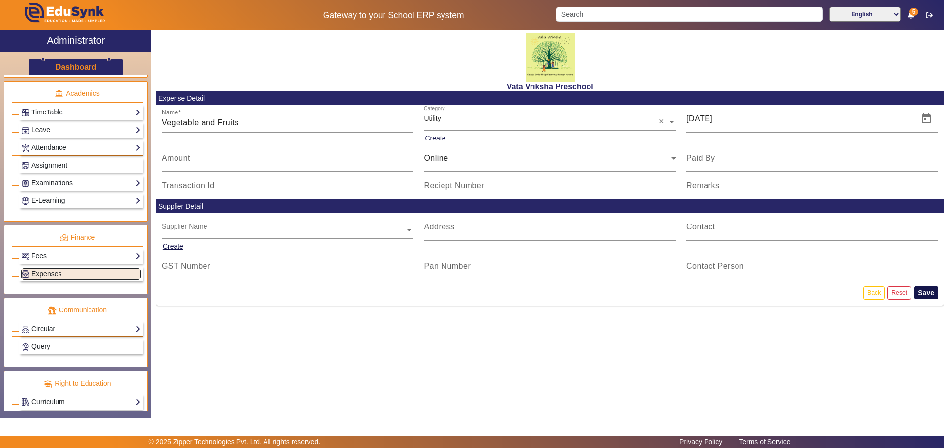
click at [932, 293] on button "Save" at bounding box center [926, 293] width 24 height 13
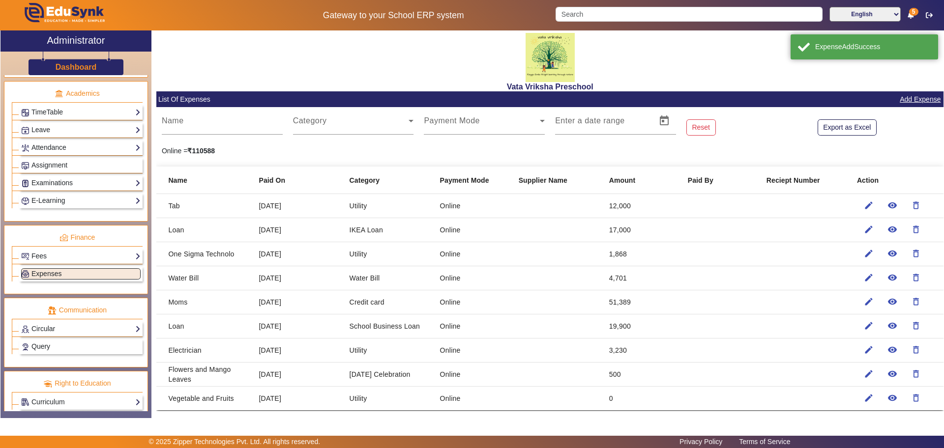
click at [920, 97] on link "Add Expense" at bounding box center [920, 99] width 43 height 12
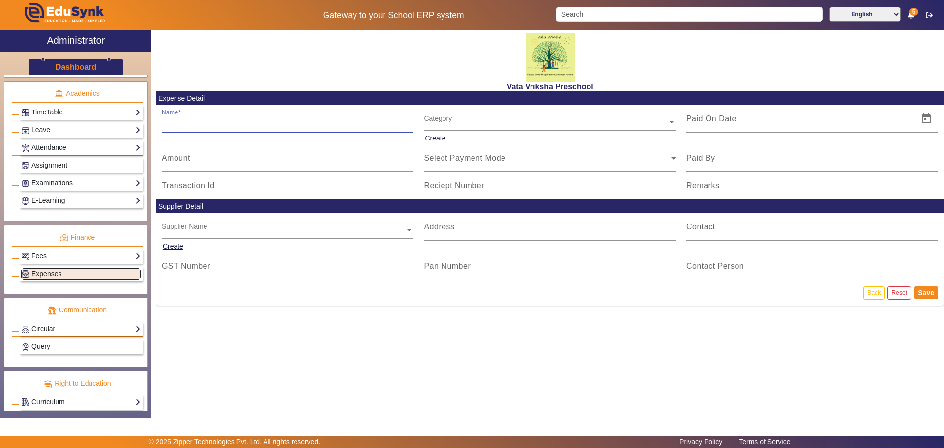
click at [179, 124] on input "Name" at bounding box center [288, 123] width 252 height 12
type input "Nendram Chips"
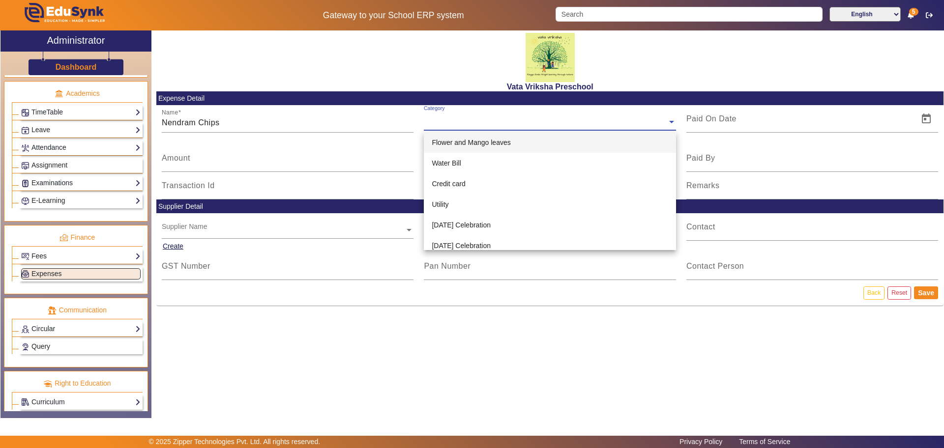
click at [461, 119] on input "text" at bounding box center [550, 123] width 252 height 10
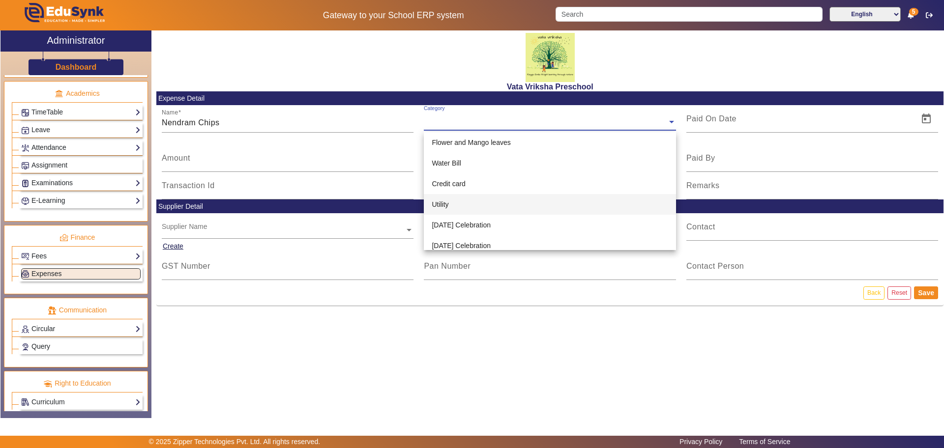
click at [444, 204] on span "Utility" at bounding box center [440, 205] width 17 height 8
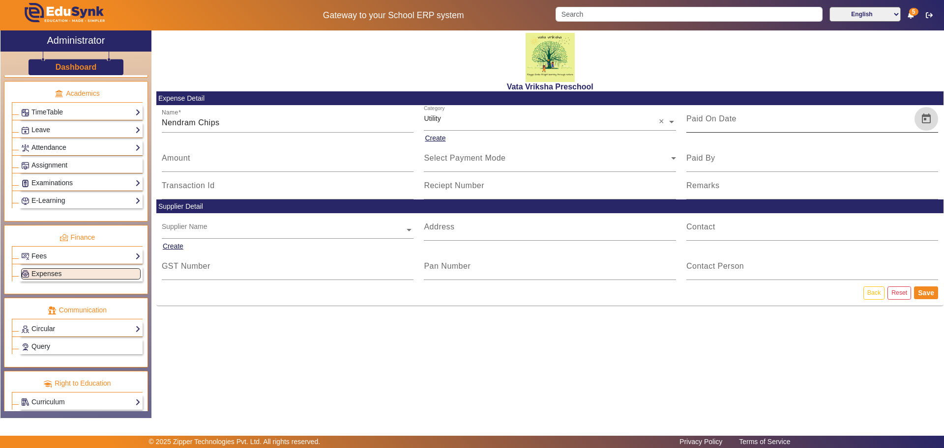
click at [928, 114] on span "Open calendar" at bounding box center [927, 119] width 24 height 24
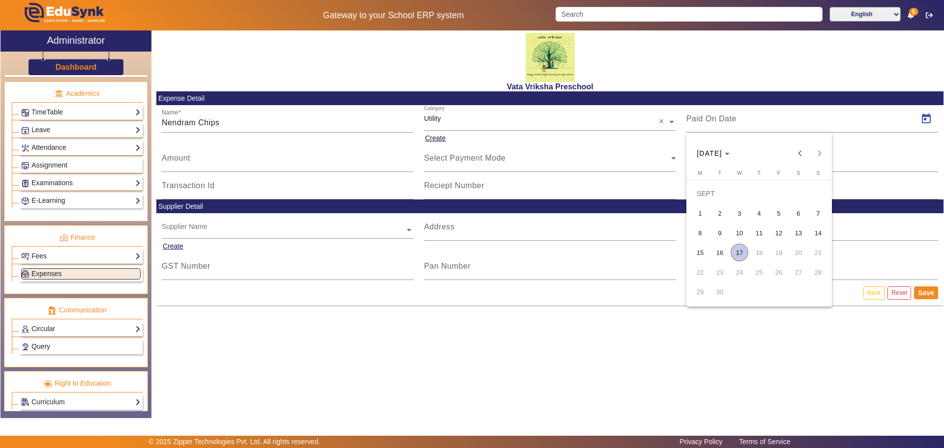
drag, startPoint x: 722, startPoint y: 216, endPoint x: 734, endPoint y: 208, distance: 14.5
click at [722, 215] on span "2" at bounding box center [720, 214] width 18 height 18
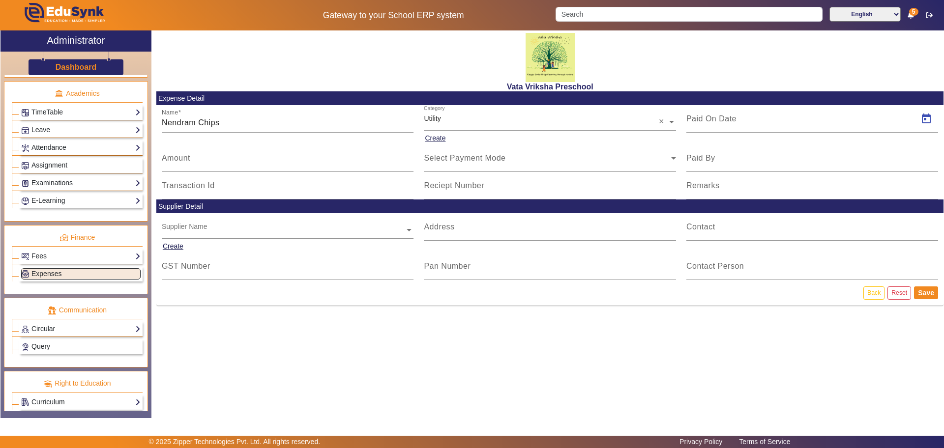
type input "[DATE]"
click at [178, 160] on mat-label "Amount" at bounding box center [176, 158] width 29 height 8
click at [178, 160] on input "Amount" at bounding box center [288, 162] width 252 height 12
type input "500"
click at [671, 156] on icon at bounding box center [674, 158] width 12 height 12
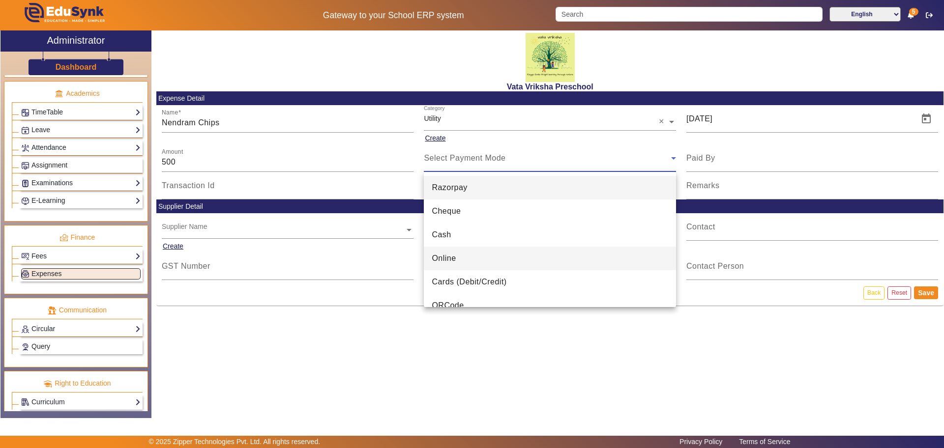
click at [440, 257] on span "Online" at bounding box center [444, 259] width 24 height 12
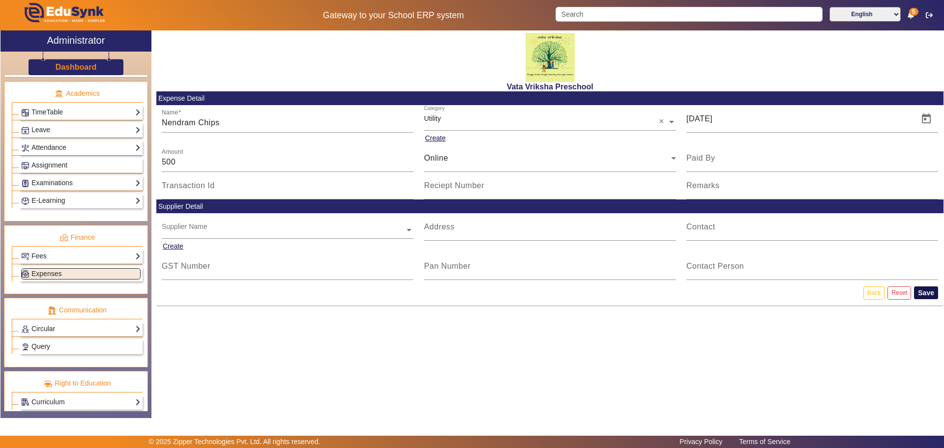
click at [926, 290] on button "Save" at bounding box center [926, 293] width 24 height 13
click at [927, 293] on button "Save" at bounding box center [926, 293] width 24 height 13
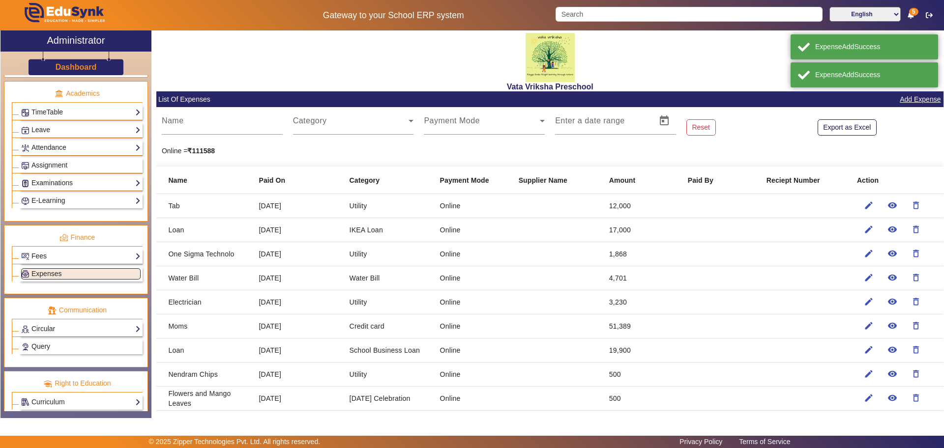
scroll to position [52, 0]
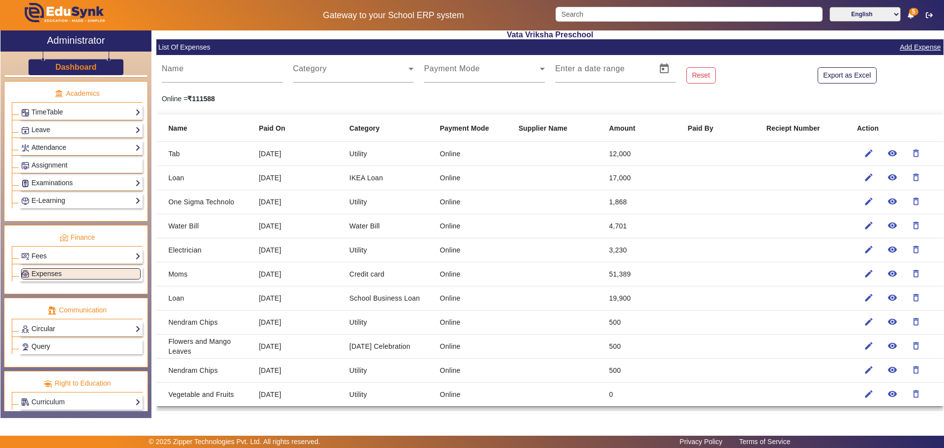
click at [911, 49] on link "Add Expense" at bounding box center [920, 47] width 43 height 12
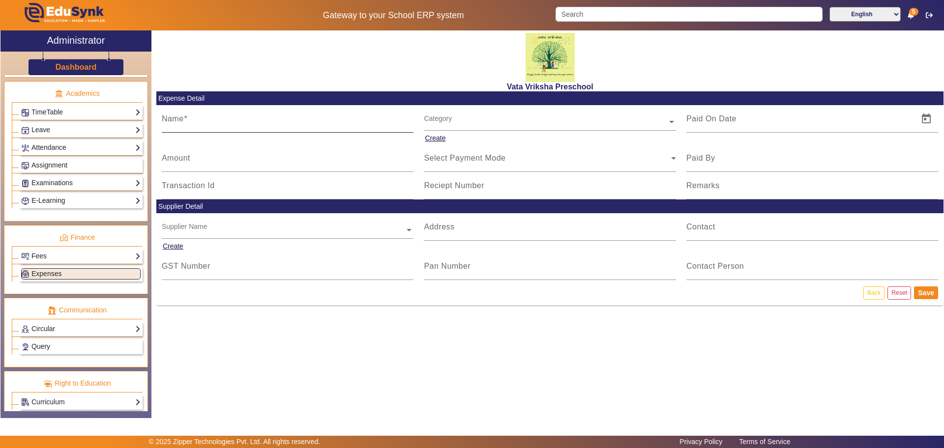
click at [174, 118] on mat-label "Name" at bounding box center [173, 119] width 22 height 8
click at [174, 118] on input "Name" at bounding box center [288, 123] width 252 height 12
click at [179, 121] on input "Name" at bounding box center [288, 123] width 252 height 12
click at [178, 123] on input "Name" at bounding box center [288, 123] width 252 height 12
click at [168, 121] on input "Name" at bounding box center [288, 123] width 252 height 12
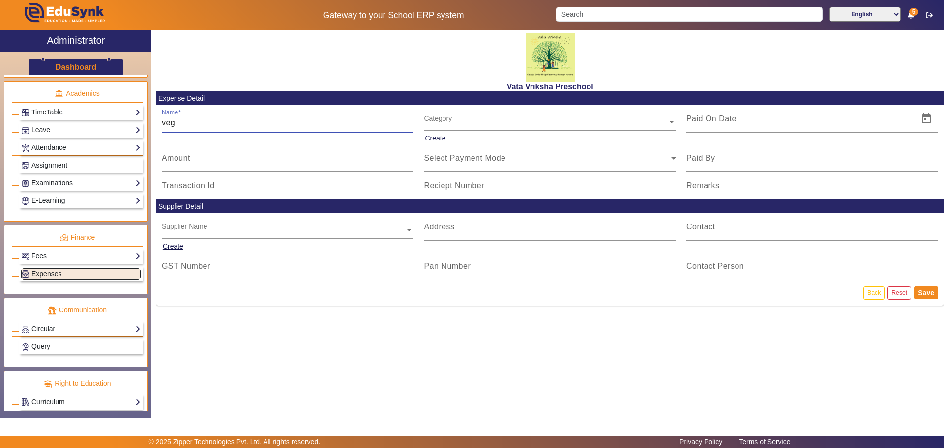
type input "Vegetable and Fruits"
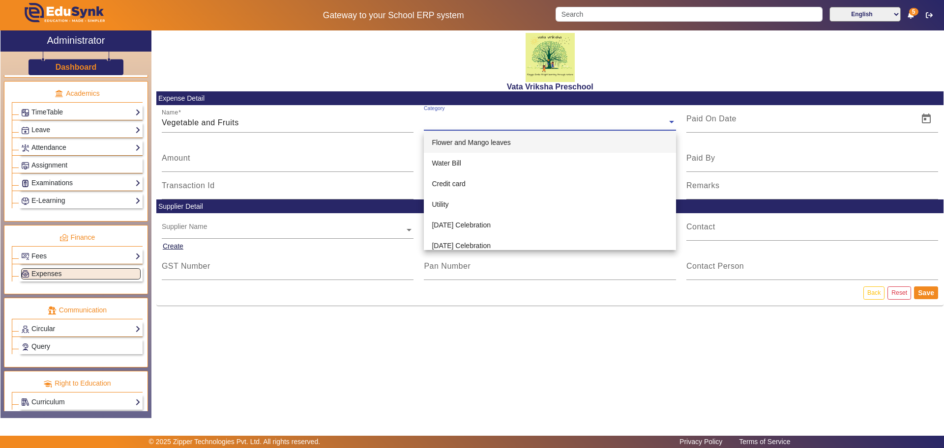
click at [664, 122] on input "text" at bounding box center [550, 123] width 252 height 10
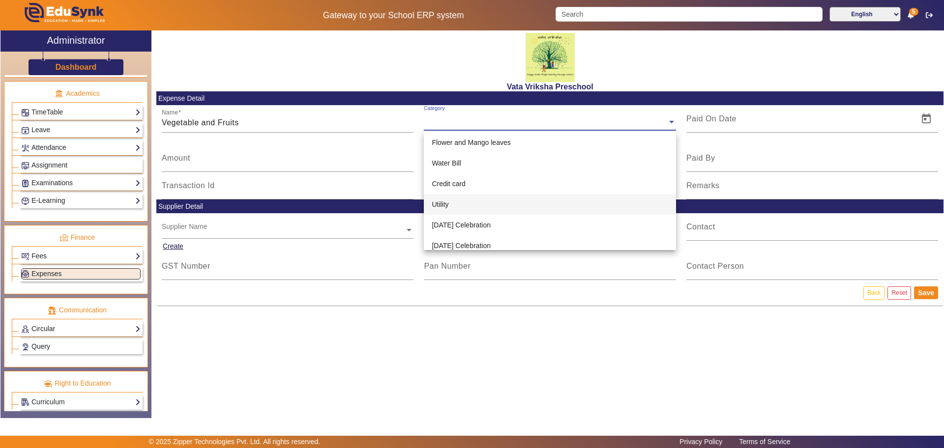
click at [464, 212] on div "Utility" at bounding box center [550, 204] width 252 height 21
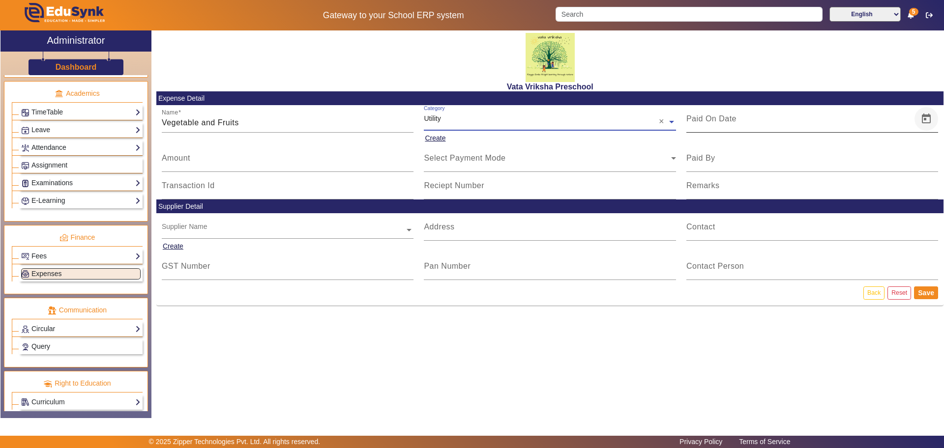
click at [924, 117] on span "Open calendar" at bounding box center [927, 119] width 24 height 24
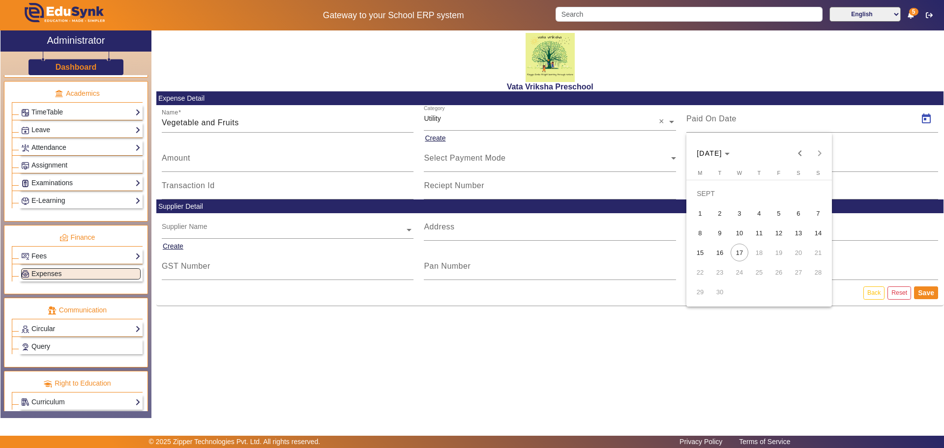
click at [700, 236] on span "8" at bounding box center [700, 233] width 18 height 18
type input "[DATE]"
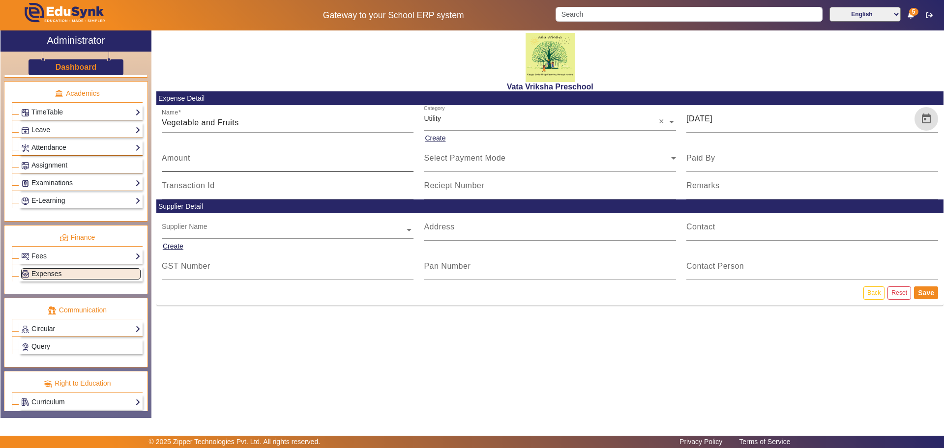
click at [179, 155] on mat-label "Amount" at bounding box center [176, 158] width 29 height 8
click at [179, 156] on input "Amount" at bounding box center [288, 162] width 252 height 12
type input "775"
click at [673, 156] on icon at bounding box center [674, 158] width 12 height 12
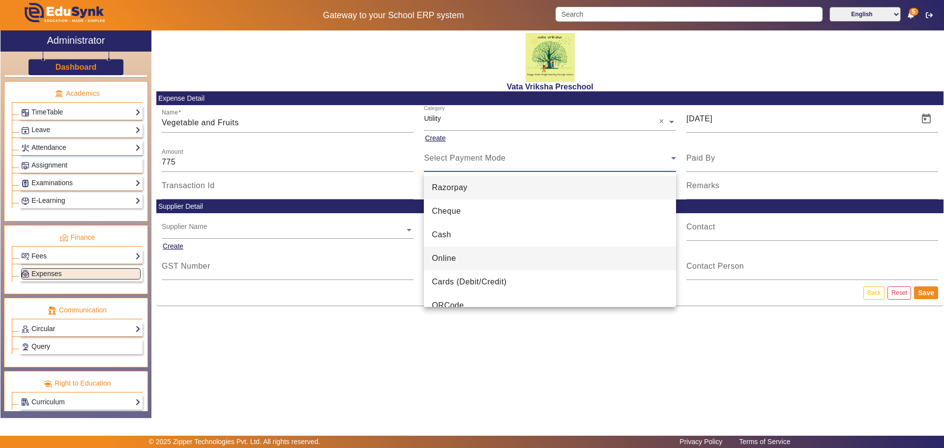
click at [447, 257] on span "Online" at bounding box center [444, 259] width 24 height 12
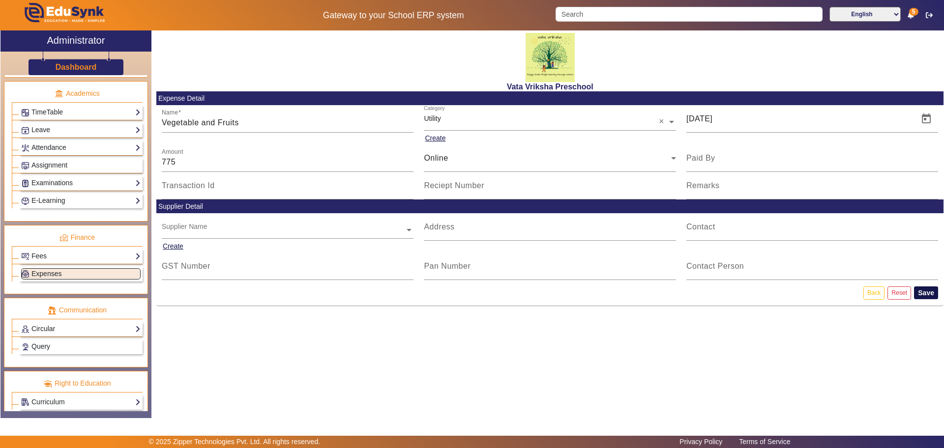
click at [925, 294] on button "Save" at bounding box center [926, 293] width 24 height 13
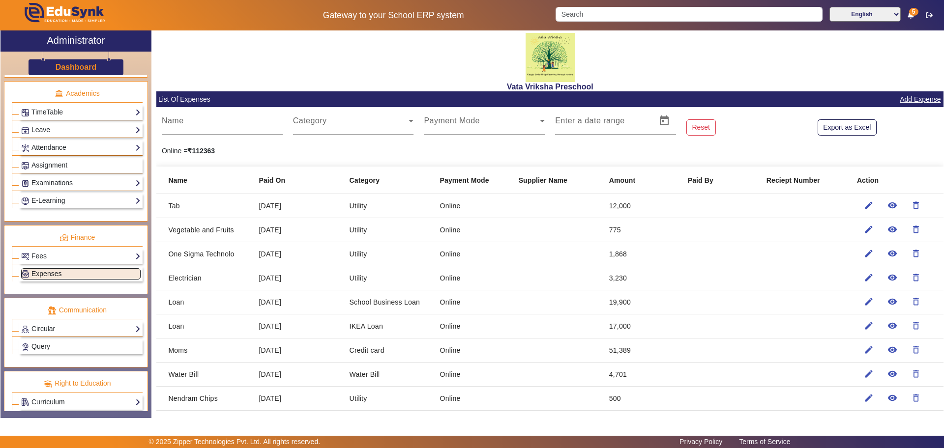
click at [93, 275] on link "Expenses" at bounding box center [80, 273] width 119 height 11
click at [921, 98] on link "Add Expense" at bounding box center [920, 99] width 43 height 12
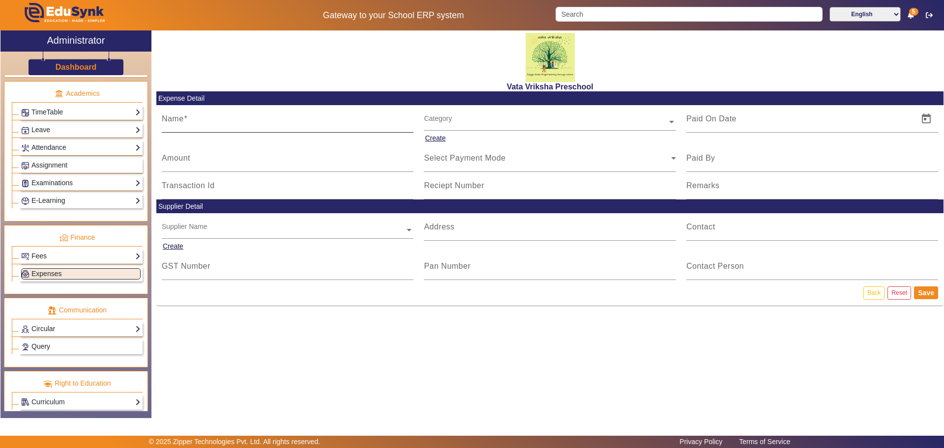
click at [173, 121] on mat-label "Name" at bounding box center [173, 119] width 22 height 8
click at [173, 121] on input "Name" at bounding box center [288, 123] width 252 height 12
type input "C"
type input "School Rent"
click at [445, 117] on div "Category" at bounding box center [545, 110] width 243 height 11
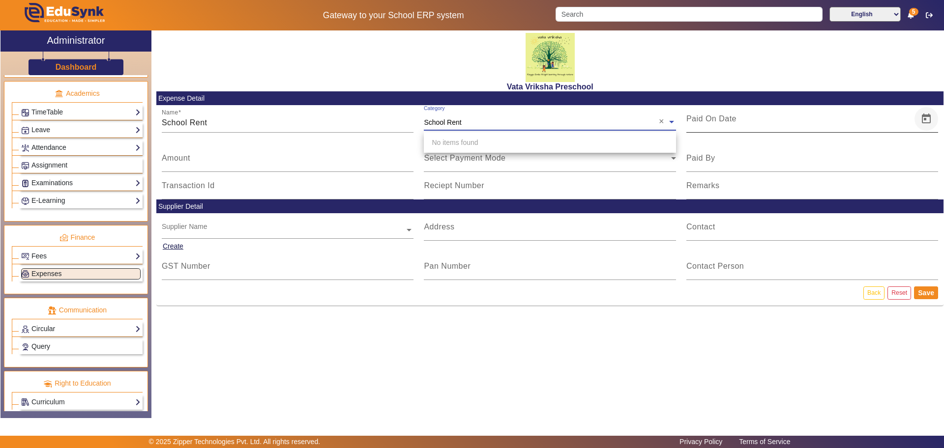
type input "School Rent"
click at [923, 116] on span "Open calendar" at bounding box center [927, 119] width 24 height 24
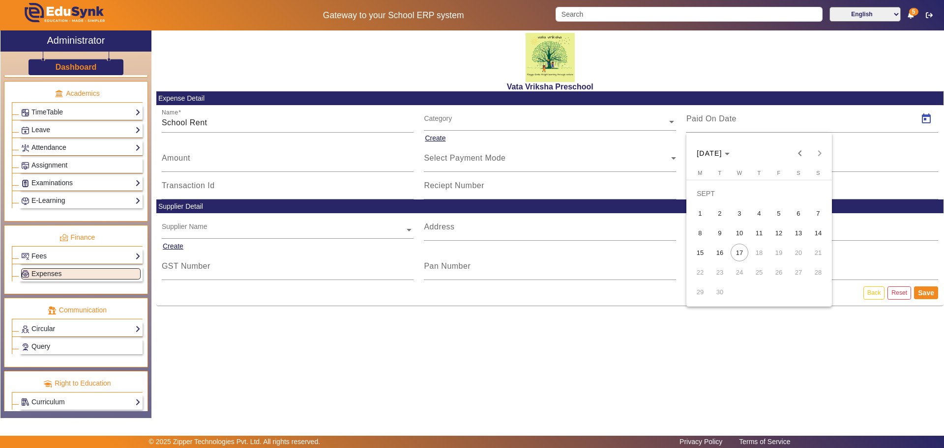
click at [738, 233] on span "10" at bounding box center [740, 233] width 18 height 18
type input "[DATE]"
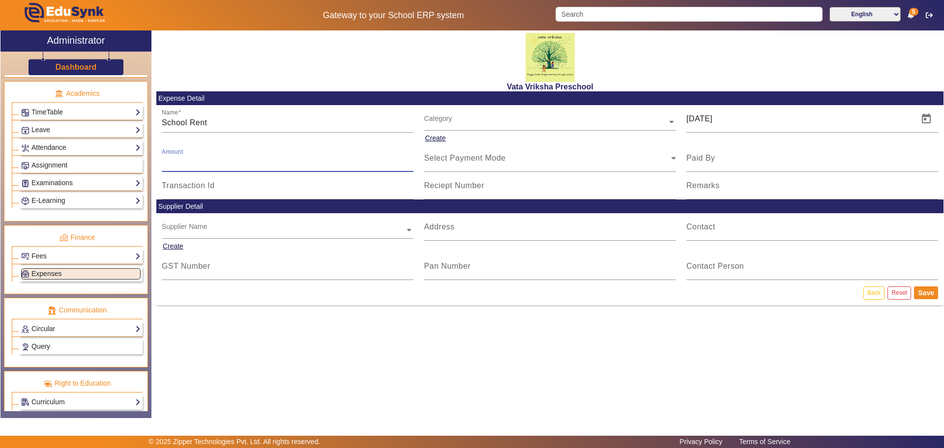
click at [261, 164] on input "Amount" at bounding box center [288, 162] width 252 height 12
type input "137000"
click at [674, 158] on icon at bounding box center [673, 158] width 5 height 2
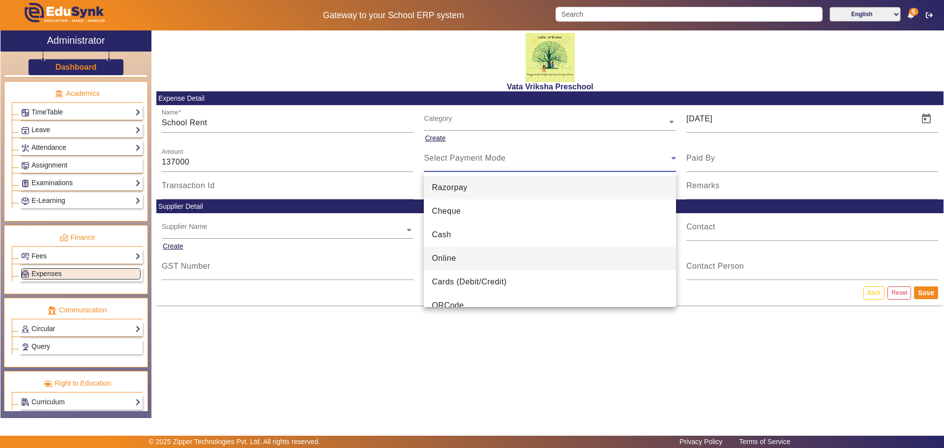
click at [445, 258] on span "Online" at bounding box center [444, 259] width 24 height 12
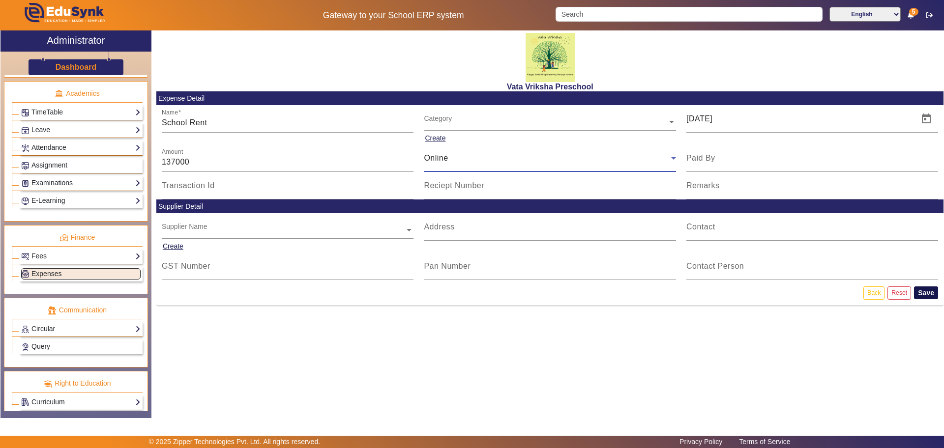
click at [930, 293] on button "Save" at bounding box center [926, 293] width 24 height 13
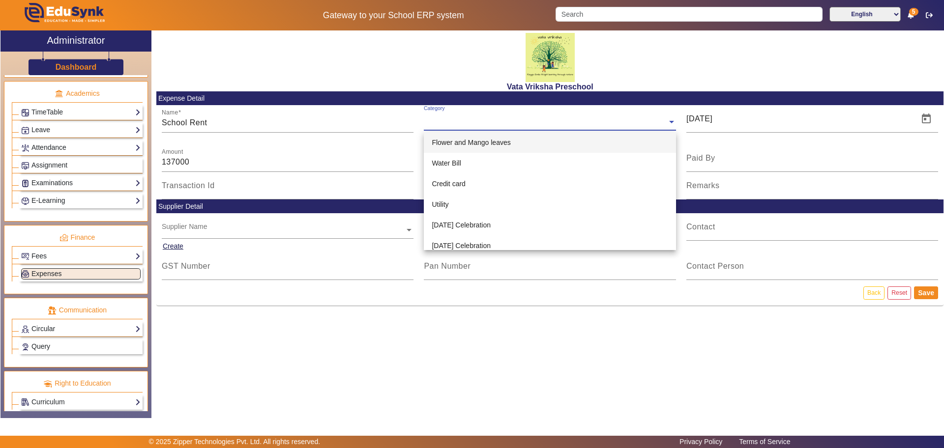
click at [438, 119] on input "text" at bounding box center [550, 123] width 252 height 10
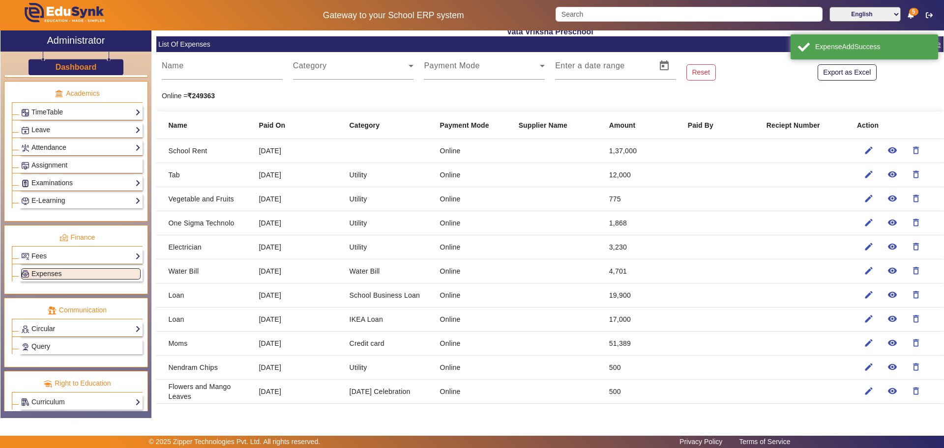
scroll to position [100, 0]
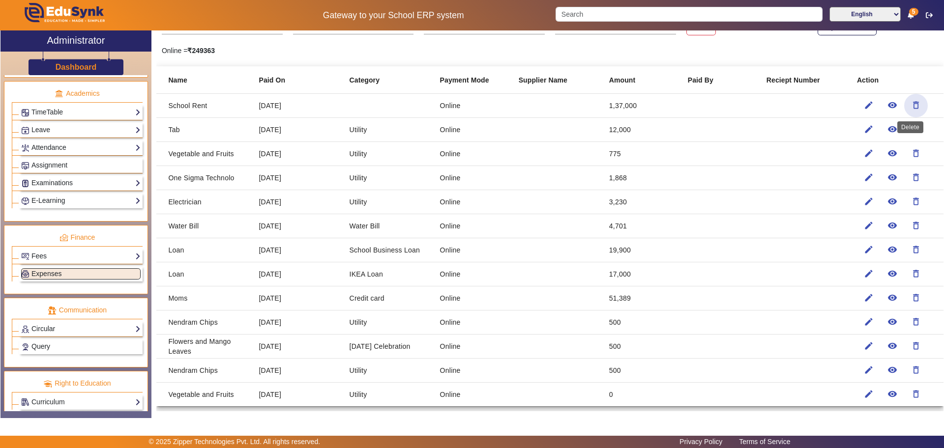
click at [911, 103] on mat-icon "delete_outline" at bounding box center [916, 105] width 10 height 10
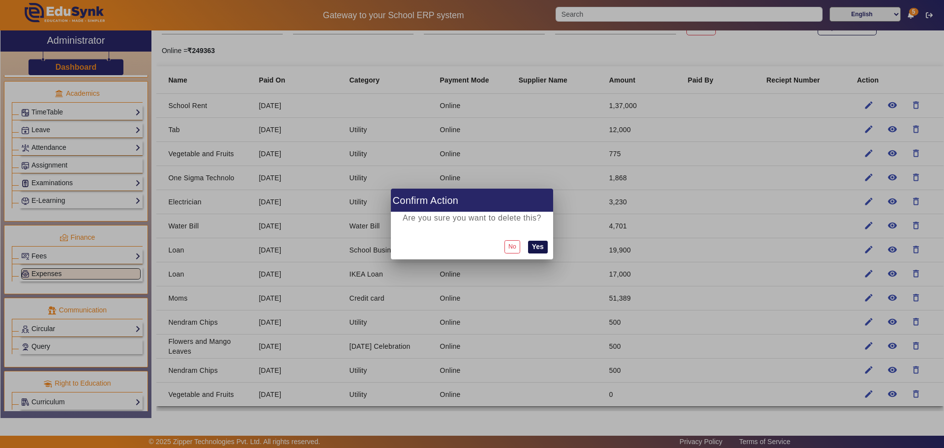
click at [539, 241] on button "Yes" at bounding box center [538, 247] width 20 height 13
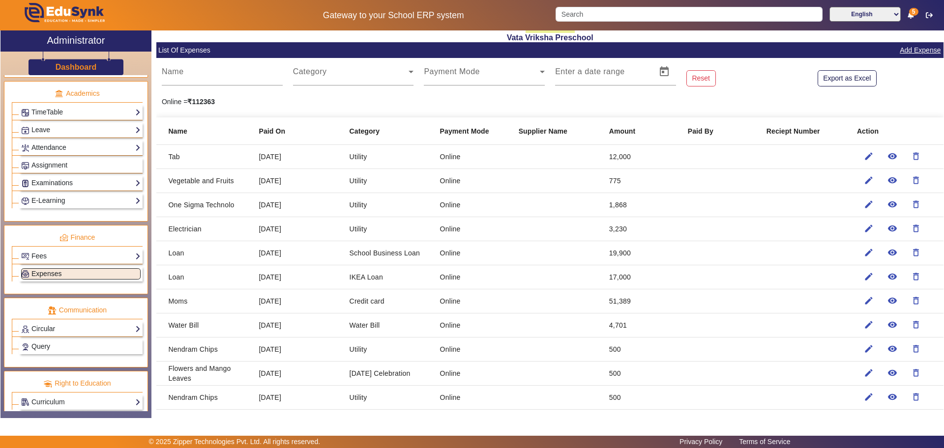
scroll to position [76, 0]
